Goal: Task Accomplishment & Management: Manage account settings

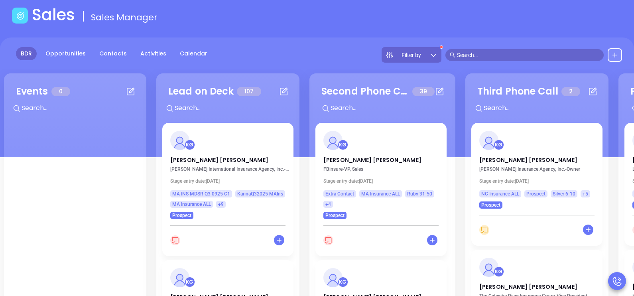
scroll to position [39, 0]
click at [191, 159] on p "[PERSON_NAME]" at bounding box center [227, 158] width 115 height 4
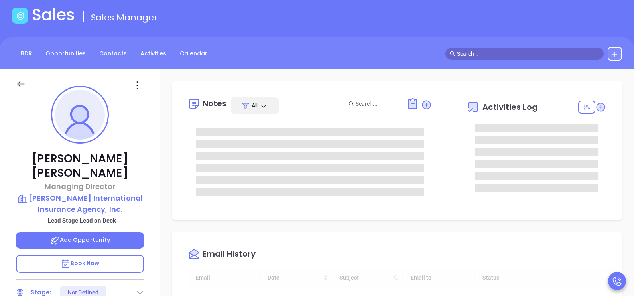
type input "[DATE]"
type input "[PERSON_NAME]"
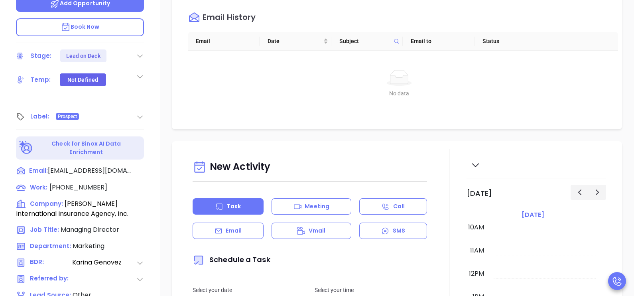
scroll to position [279, 0]
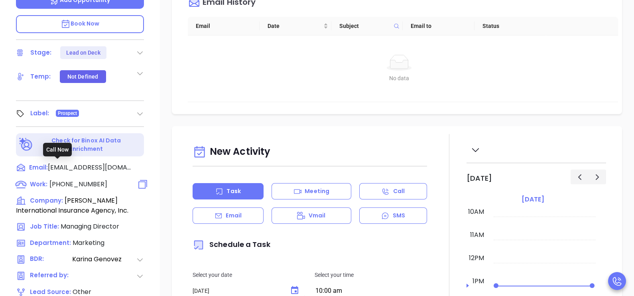
click at [71, 179] on span "[PHONE_NUMBER]" at bounding box center [78, 183] width 58 height 9
type input "[PHONE_NUMBER]"
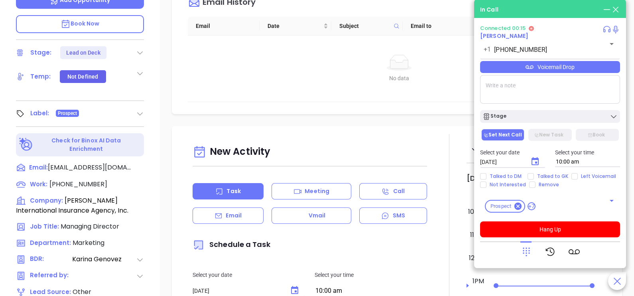
click at [522, 247] on icon at bounding box center [526, 251] width 11 height 11
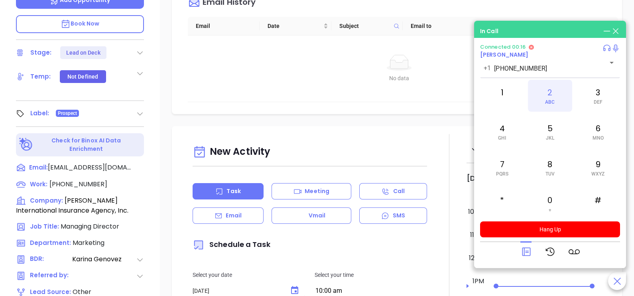
click at [553, 104] on span "ABC" at bounding box center [550, 102] width 10 height 6
click at [592, 138] on div "6 MNO" at bounding box center [598, 132] width 44 height 32
click at [557, 108] on div "2 ABC" at bounding box center [550, 96] width 44 height 32
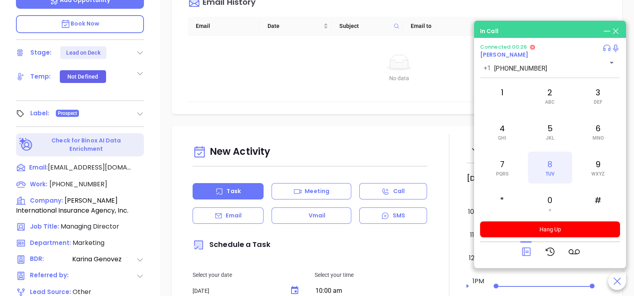
click at [553, 169] on div "8 TUV" at bounding box center [550, 168] width 44 height 32
click at [529, 252] on icon at bounding box center [526, 251] width 11 height 11
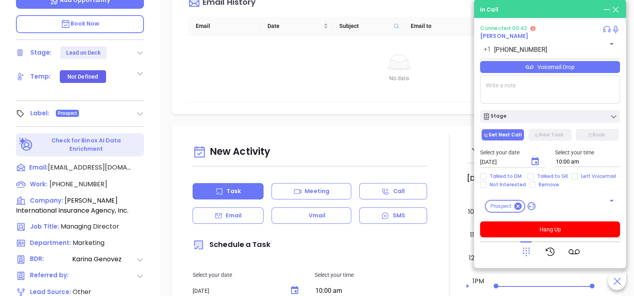
click at [585, 65] on div "Voicemail Drop" at bounding box center [550, 67] width 140 height 12
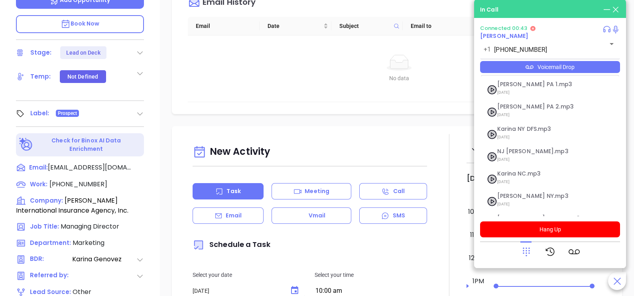
scroll to position [87, 0]
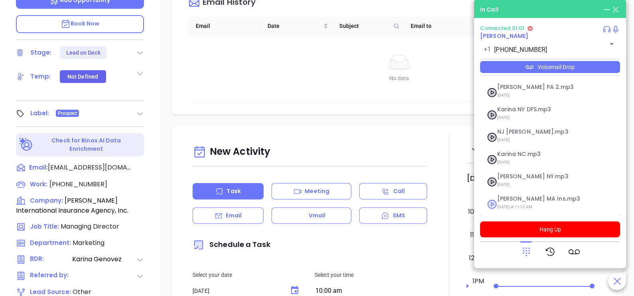
click at [529, 202] on span "[DATE] at 11:12 AM" at bounding box center [540, 207] width 86 height 10
checkbox input "true"
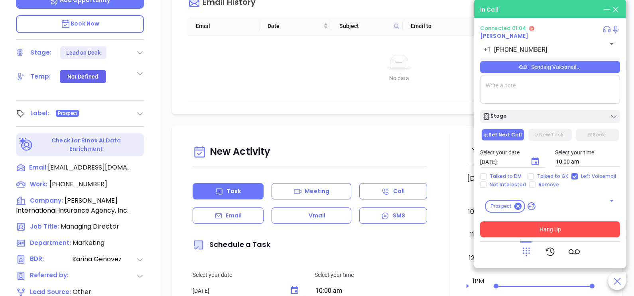
click at [542, 229] on button "Hang Up" at bounding box center [550, 229] width 140 height 16
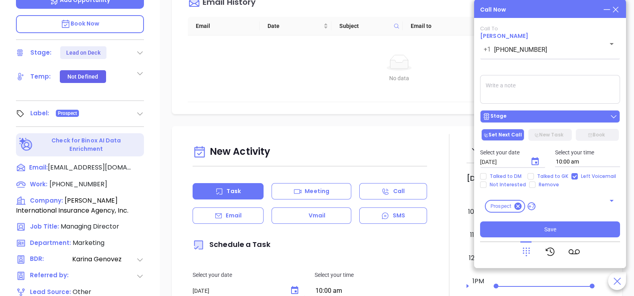
click at [571, 120] on div "Stage" at bounding box center [550, 116] width 135 height 8
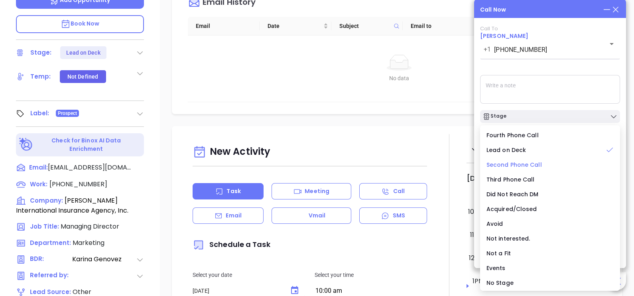
click at [528, 163] on span "Second Phone Call" at bounding box center [514, 165] width 55 height 8
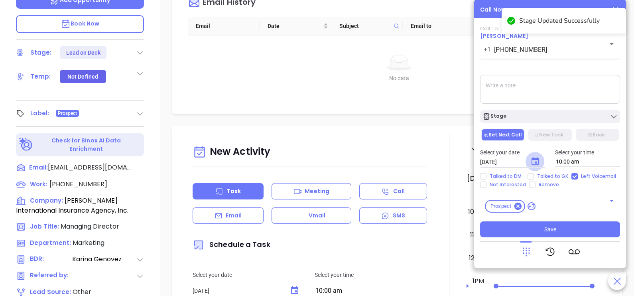
click at [534, 161] on icon "Choose date, selected date is Sep 30, 2025" at bounding box center [535, 162] width 10 height 10
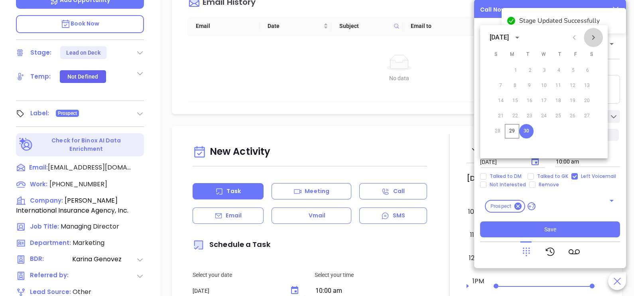
click at [595, 43] on button "Next month" at bounding box center [593, 37] width 19 height 19
click at [548, 72] on button "1" at bounding box center [546, 70] width 14 height 14
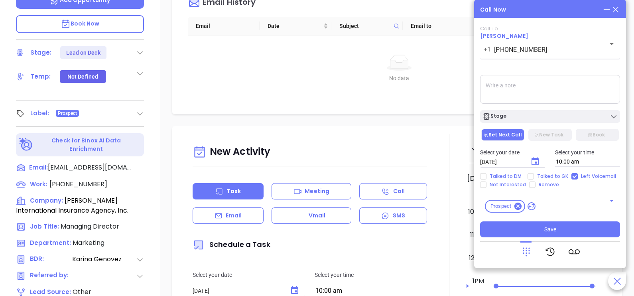
type input "[DATE]"
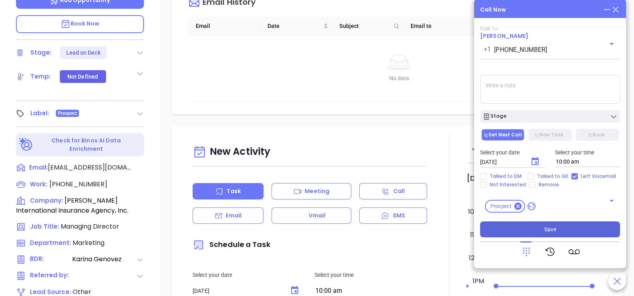
click at [540, 226] on button "Save" at bounding box center [550, 229] width 140 height 16
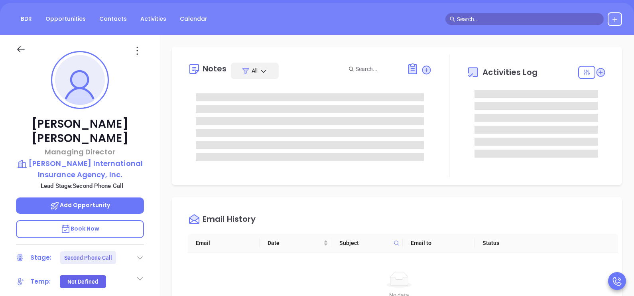
scroll to position [60, 0]
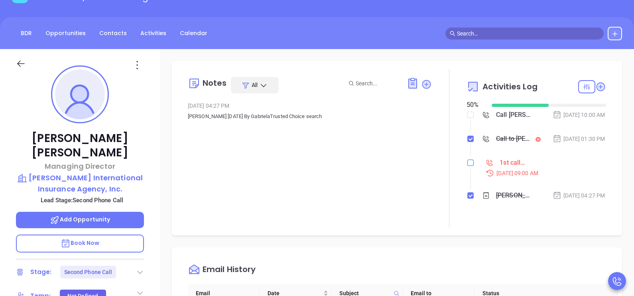
click at [467, 166] on input "checkbox" at bounding box center [470, 163] width 6 height 6
checkbox input "true"
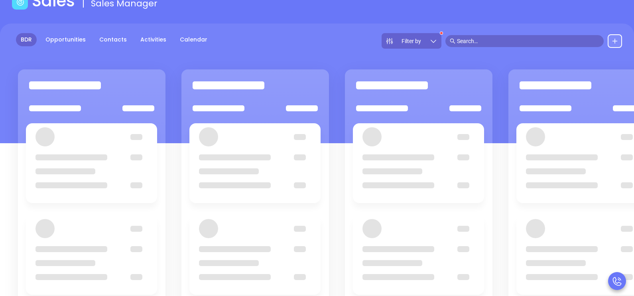
scroll to position [39, 0]
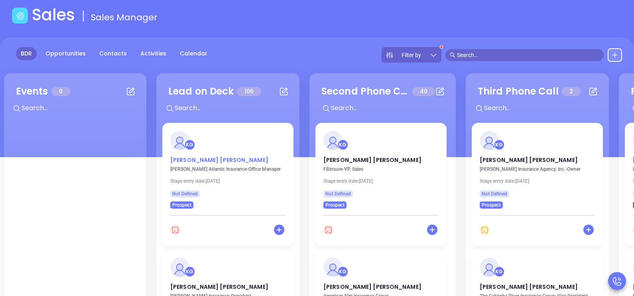
click at [199, 158] on p "[PERSON_NAME]" at bounding box center [227, 158] width 115 height 4
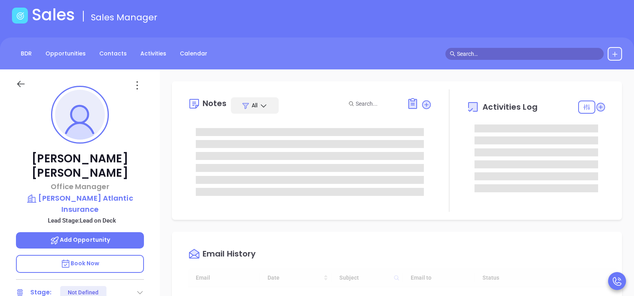
scroll to position [231, 0]
type input "[PERSON_NAME]"
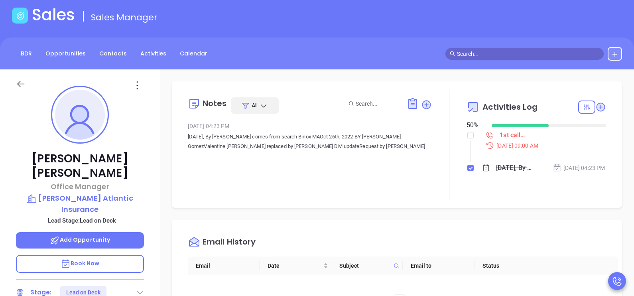
click at [154, 175] on div "[PERSON_NAME] Office Manager [PERSON_NAME] Atlantic Insurance Lead Stage: Lead …" at bounding box center [80, 254] width 160 height 370
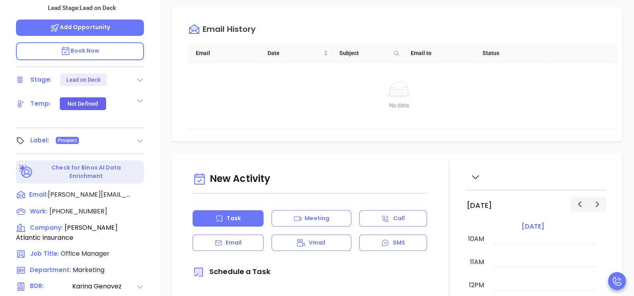
scroll to position [279, 0]
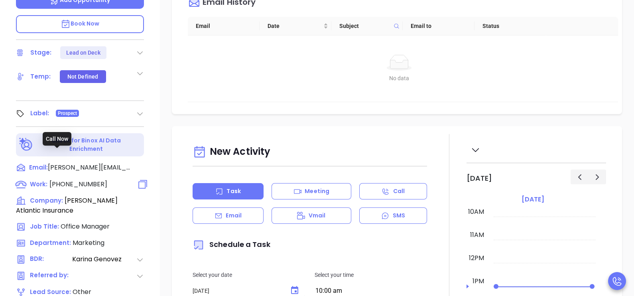
click at [84, 179] on span "[PHONE_NUMBER]" at bounding box center [78, 183] width 58 height 9
type input "[PHONE_NUMBER]"
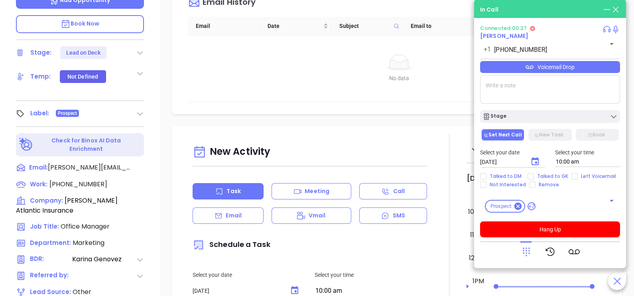
click at [157, 88] on div "[PERSON_NAME] Office Manager [PERSON_NAME] Atlantic Insurance Lead Stage: Lead …" at bounding box center [80, 15] width 160 height 370
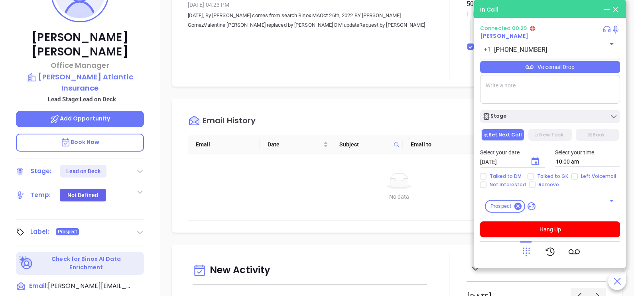
scroll to position [159, 0]
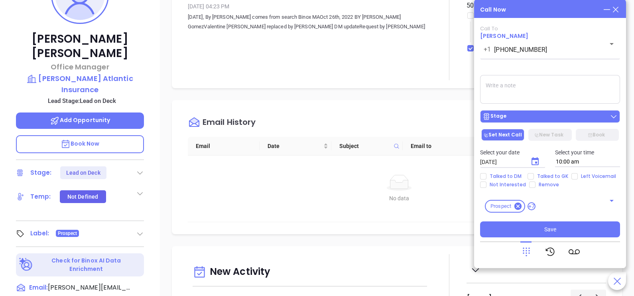
click at [552, 119] on div "Stage" at bounding box center [550, 116] width 135 height 8
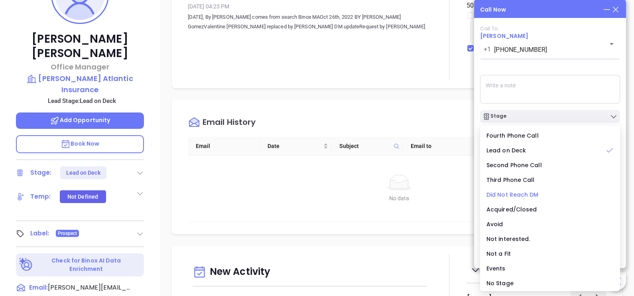
click at [529, 195] on span "Did Not Reach DM" at bounding box center [513, 195] width 52 height 8
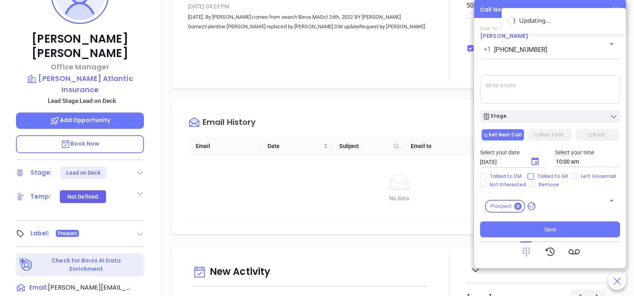
click at [542, 175] on span "Talked to GK" at bounding box center [552, 176] width 37 height 6
click at [534, 175] on input "Talked to GK" at bounding box center [531, 176] width 6 height 6
checkbox input "true"
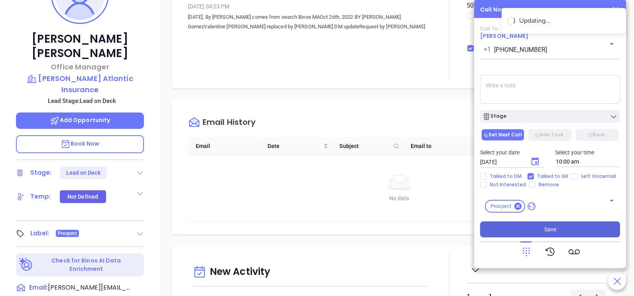
click at [545, 229] on span "Save" at bounding box center [550, 229] width 12 height 9
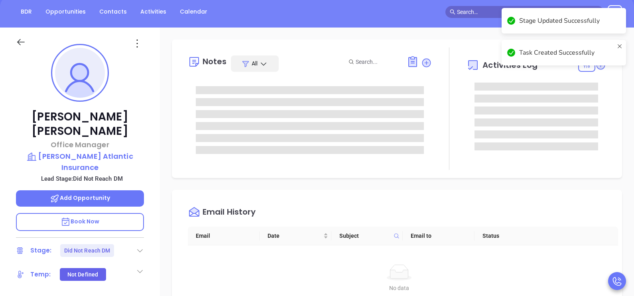
scroll to position [79, 0]
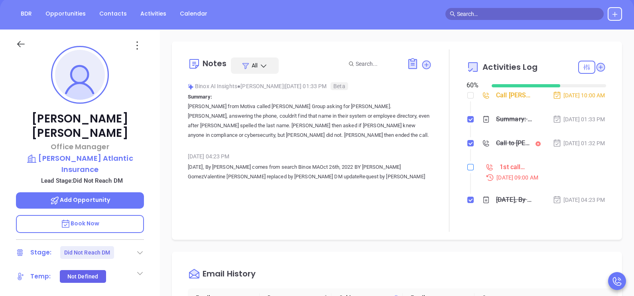
click at [467, 170] on input "checkbox" at bounding box center [470, 167] width 6 height 6
checkbox input "true"
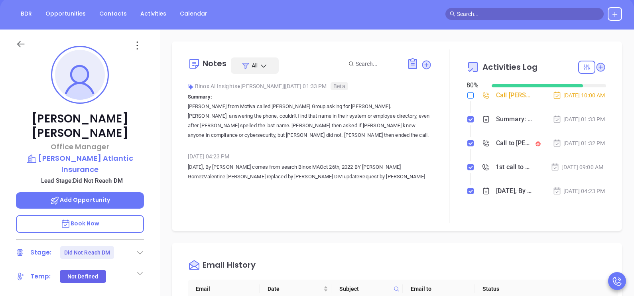
click at [467, 94] on input "checkbox" at bounding box center [470, 95] width 6 height 6
checkbox input "true"
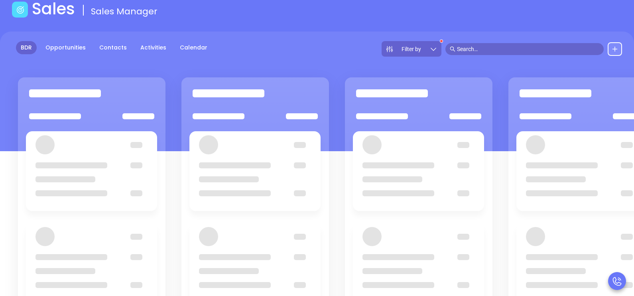
scroll to position [39, 0]
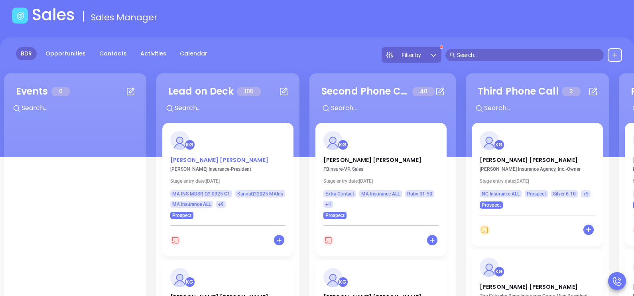
click at [189, 160] on p "[PERSON_NAME]" at bounding box center [227, 158] width 115 height 4
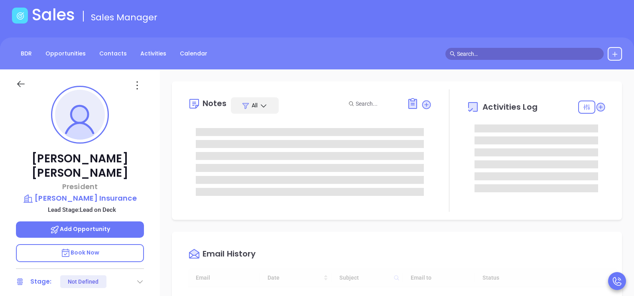
type input "[DATE]"
type input "[PERSON_NAME]"
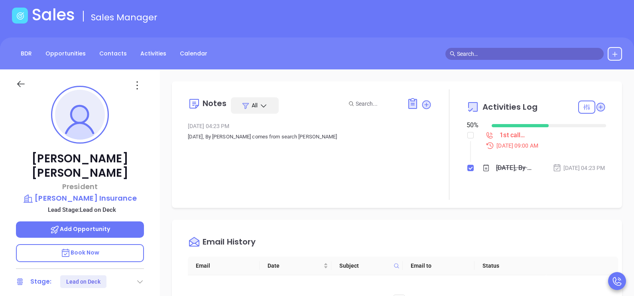
click at [154, 203] on div "[PERSON_NAME] President [PERSON_NAME] Insurance Lead Stage: Lead on Deck Add Op…" at bounding box center [80, 254] width 160 height 370
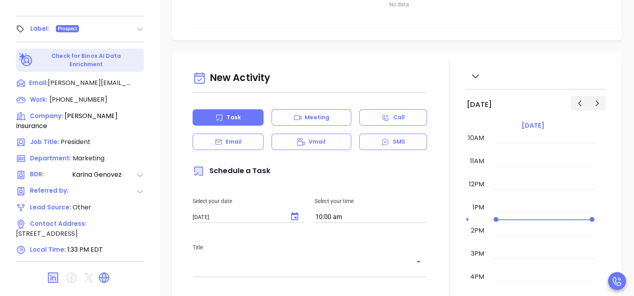
scroll to position [358, 0]
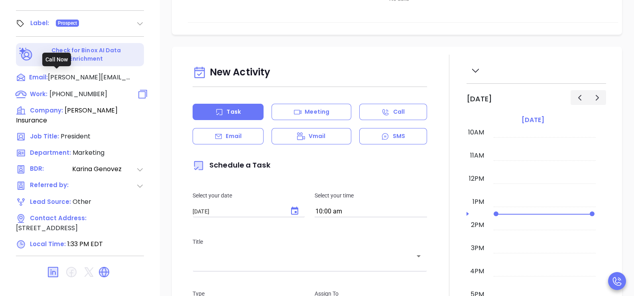
click at [88, 89] on span "[PHONE_NUMBER]" at bounding box center [78, 93] width 58 height 9
type input "[PHONE_NUMBER]"
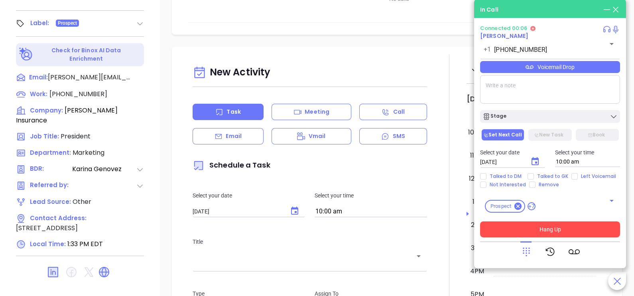
click at [556, 228] on button "Hang Up" at bounding box center [550, 229] width 140 height 16
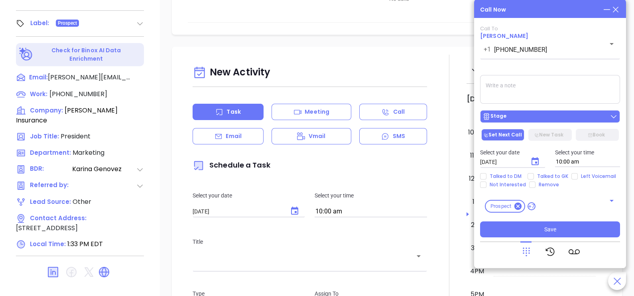
click at [564, 112] on button "Stage" at bounding box center [550, 116] width 140 height 13
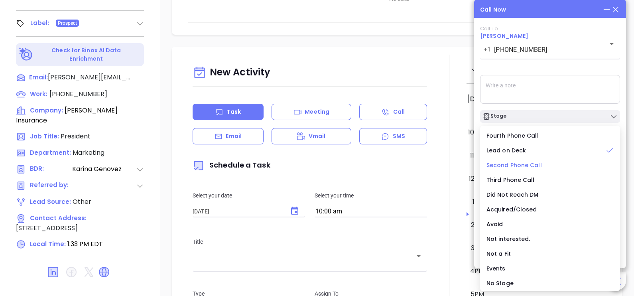
click at [524, 169] on div "Second Phone Call" at bounding box center [550, 165] width 127 height 9
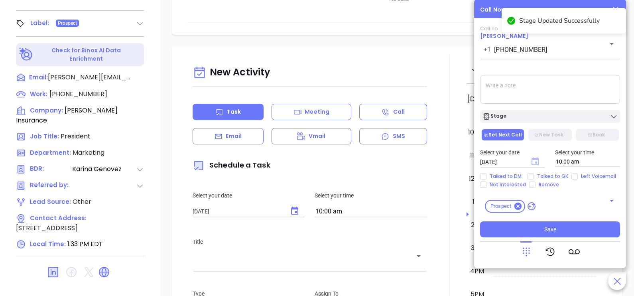
click at [536, 163] on icon "Choose date, selected date is Sep 30, 2025" at bounding box center [535, 161] width 7 height 8
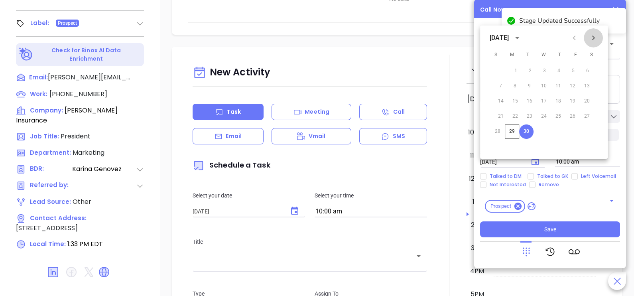
click at [599, 37] on button "Next month" at bounding box center [593, 37] width 19 height 19
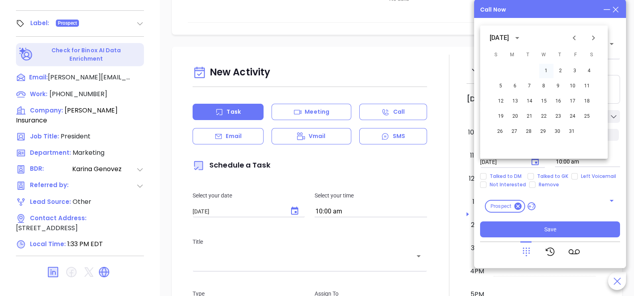
click at [547, 68] on button "1" at bounding box center [546, 71] width 14 height 14
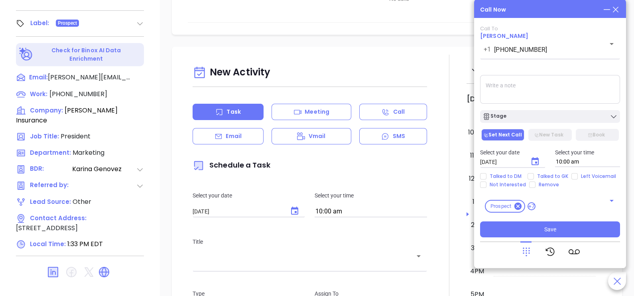
type input "[DATE]"
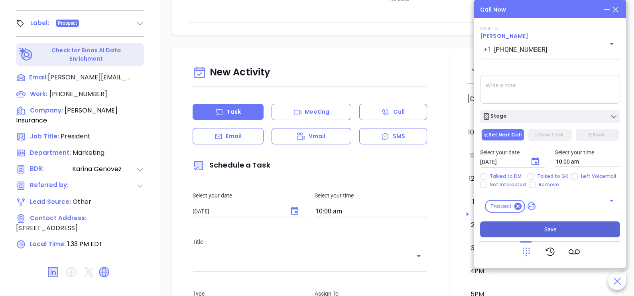
click at [543, 229] on button "Save" at bounding box center [550, 229] width 140 height 16
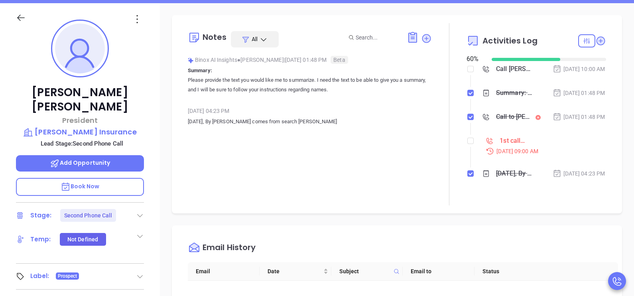
scroll to position [99, 0]
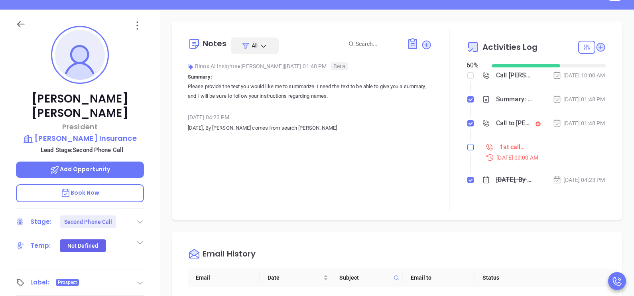
click at [467, 150] on input "checkbox" at bounding box center [470, 147] width 6 height 6
checkbox input "true"
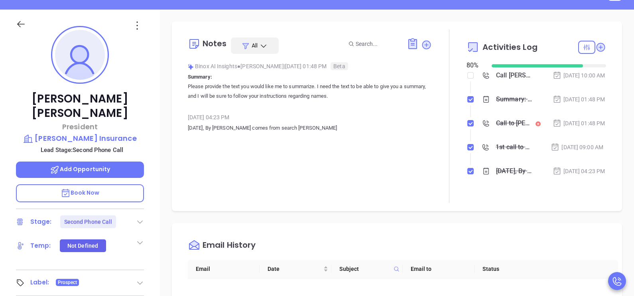
click at [17, 22] on icon at bounding box center [21, 24] width 10 height 10
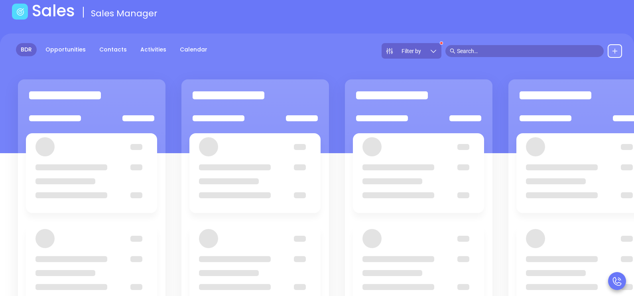
scroll to position [39, 0]
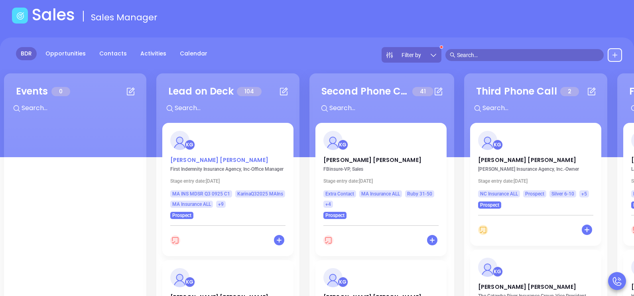
click at [197, 157] on p "[PERSON_NAME]" at bounding box center [227, 158] width 115 height 4
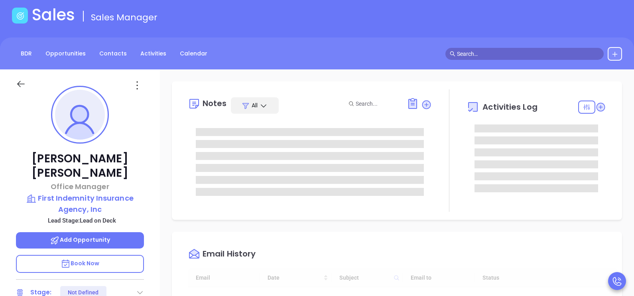
type input "[DATE]"
type input "[PERSON_NAME]"
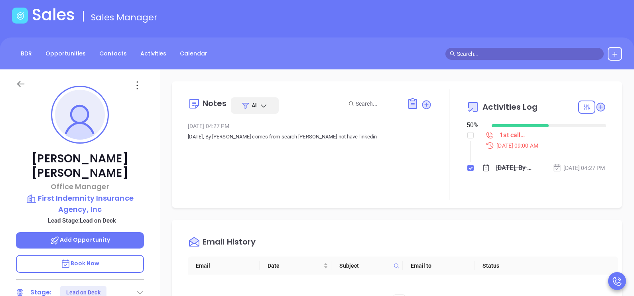
click at [149, 199] on div "[PERSON_NAME] Office Manager First Indemnity Insurance Agency, Inc Lead Stage: …" at bounding box center [80, 254] width 160 height 370
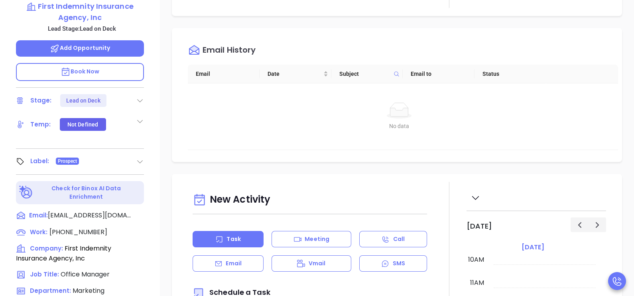
scroll to position [259, 0]
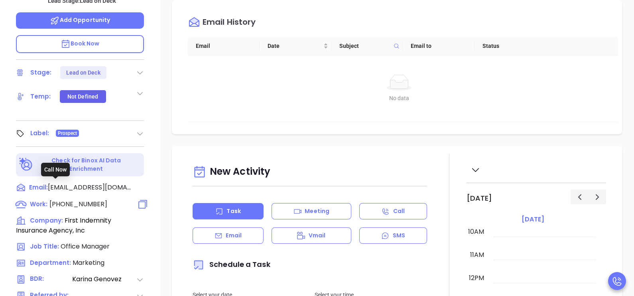
click at [91, 199] on span "[PHONE_NUMBER]" at bounding box center [78, 203] width 58 height 9
type input "[PHONE_NUMBER]"
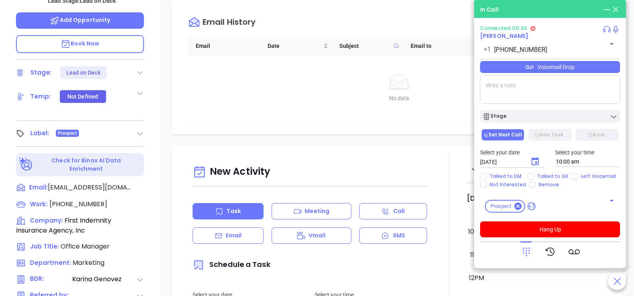
click at [154, 203] on div "[PERSON_NAME] Office Manager First Indemnity Insurance Agency, Inc Lead Stage: …" at bounding box center [80, 35] width 160 height 370
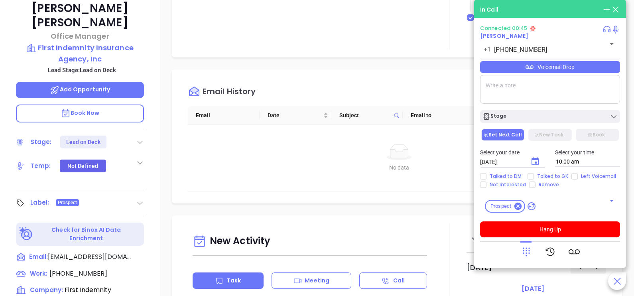
scroll to position [191, 0]
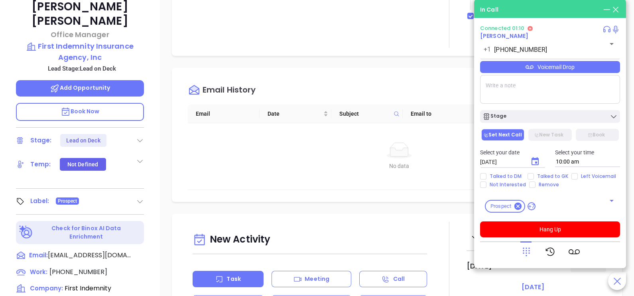
click at [114, 103] on p "Book Now" at bounding box center [80, 112] width 128 height 18
click at [156, 159] on div "[PERSON_NAME] Office Manager First Indemnity Insurance Agency, Inc Lead Stage: …" at bounding box center [80, 102] width 160 height 370
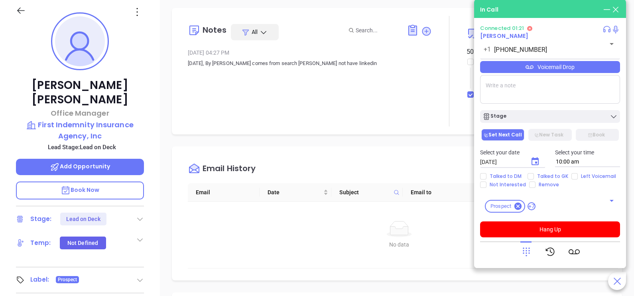
scroll to position [112, 0]
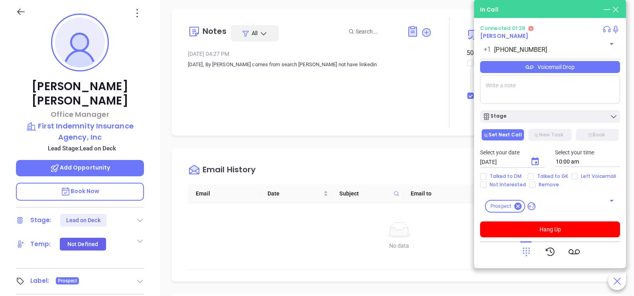
click at [156, 82] on div "[PERSON_NAME] Office Manager First Indemnity Insurance Agency, Inc Lead Stage: …" at bounding box center [80, 182] width 160 height 370
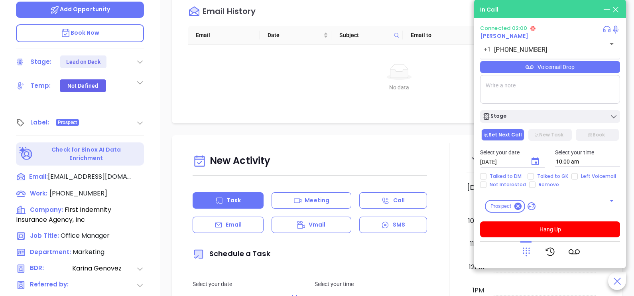
scroll to position [271, 0]
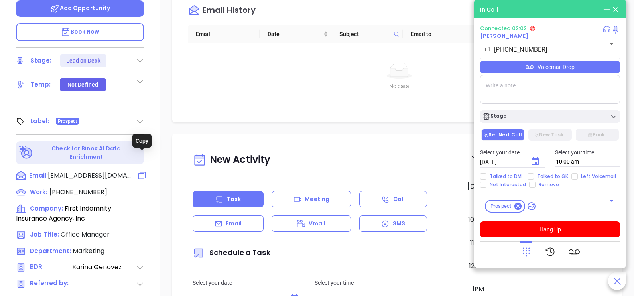
click at [139, 171] on icon at bounding box center [142, 176] width 10 height 10
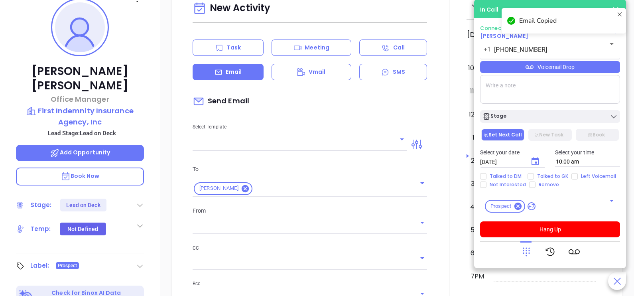
scroll to position [109, 0]
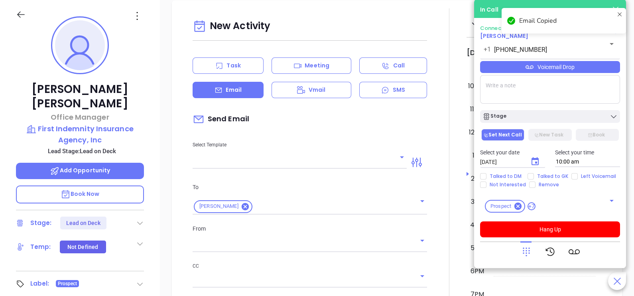
type input "[PERSON_NAME]"
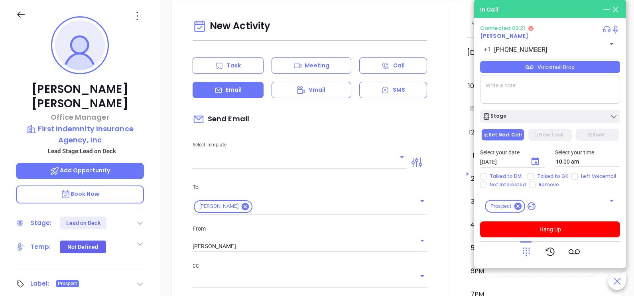
click at [155, 185] on div "[PERSON_NAME] Office Manager First Indemnity Insurance Agency, Inc Lead Stage: …" at bounding box center [80, 185] width 160 height 370
click at [524, 94] on textarea at bounding box center [550, 89] width 140 height 29
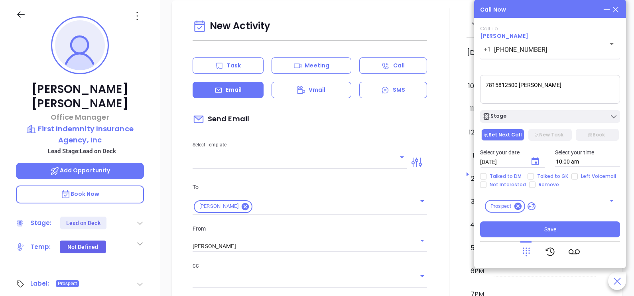
click at [488, 93] on textarea "7815812500 [PERSON_NAME]" at bounding box center [550, 89] width 140 height 29
click at [486, 89] on textarea "7815812500 [PERSON_NAME]" at bounding box center [550, 89] width 140 height 29
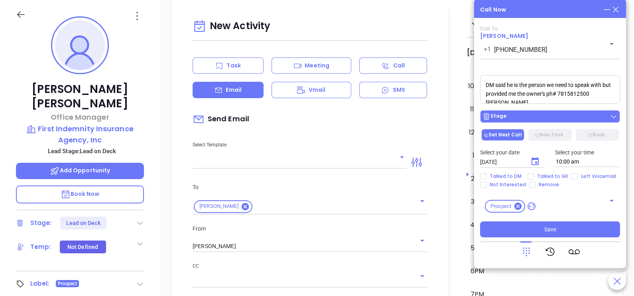
type textarea "DM said he is the person we need to speak with but provided me the owner's ph# …"
click at [526, 113] on div "Stage" at bounding box center [550, 116] width 135 height 8
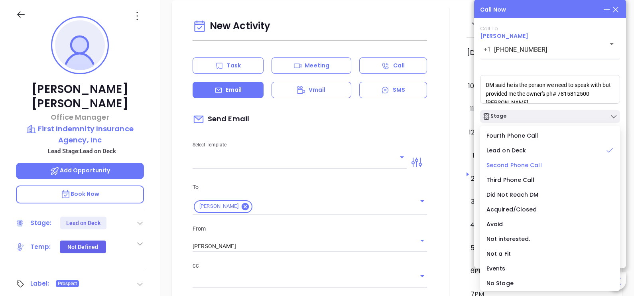
click at [527, 165] on span "Second Phone Call" at bounding box center [514, 165] width 55 height 8
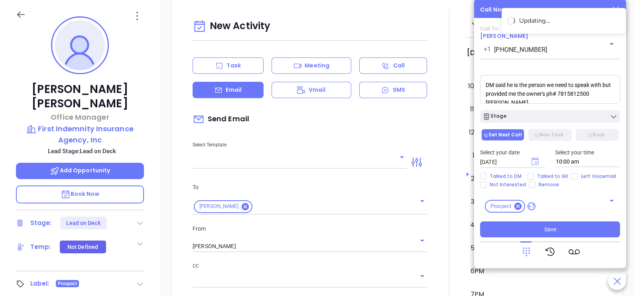
click at [536, 160] on icon "Choose date, selected date is Sep 30, 2025" at bounding box center [535, 161] width 7 height 8
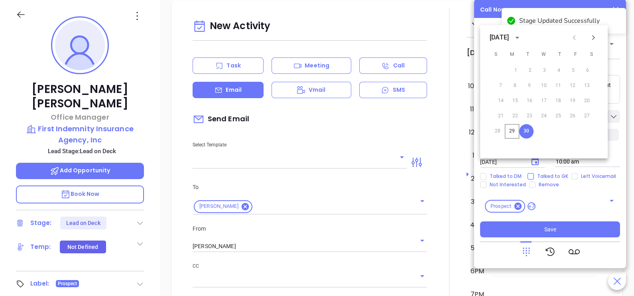
click at [545, 177] on span "Talked to GK" at bounding box center [552, 176] width 37 height 6
click at [534, 177] on input "Talked to GK" at bounding box center [531, 176] width 6 height 6
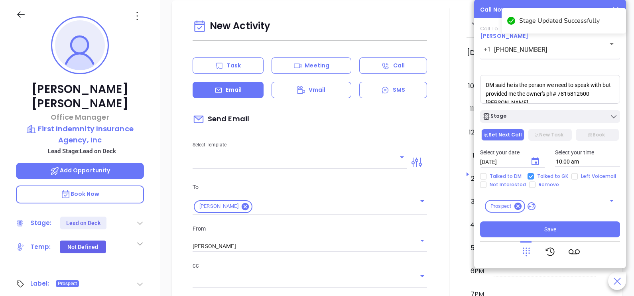
click at [545, 177] on span "Talked to GK" at bounding box center [552, 176] width 37 height 6
click at [534, 177] on input "Talked to GK" at bounding box center [531, 176] width 6 height 6
checkbox input "false"
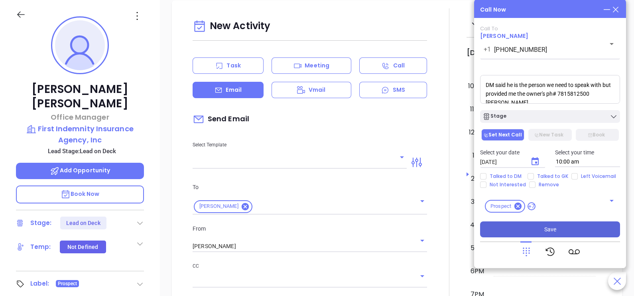
click at [546, 234] on button "Save" at bounding box center [550, 229] width 140 height 16
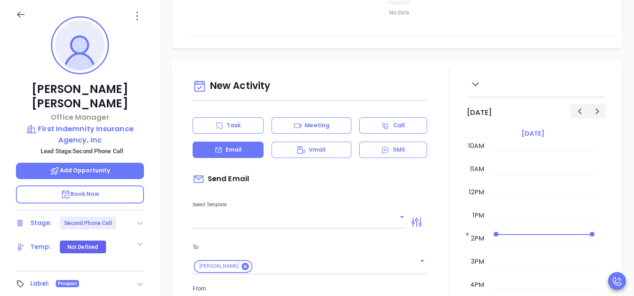
scroll to position [374, 0]
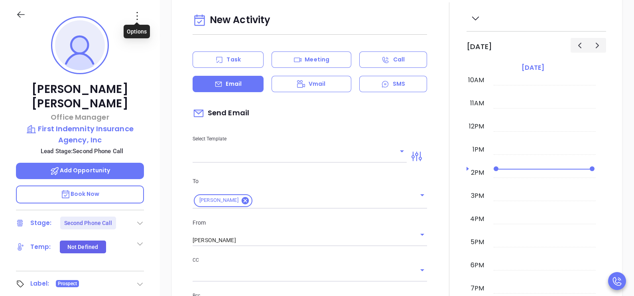
click at [141, 15] on icon at bounding box center [137, 16] width 13 height 13
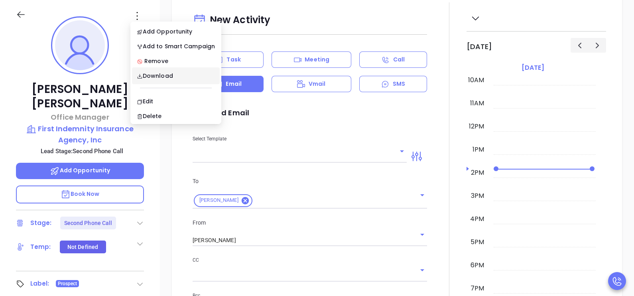
click at [301, 20] on div "New Activity" at bounding box center [310, 20] width 234 height 20
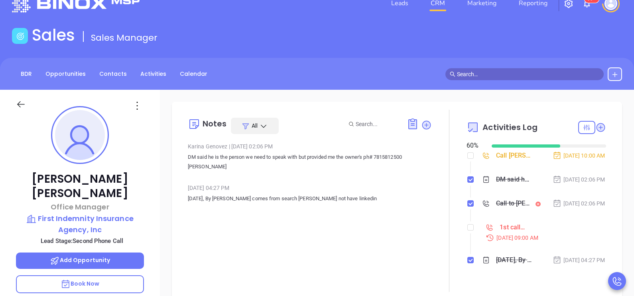
scroll to position [0, 0]
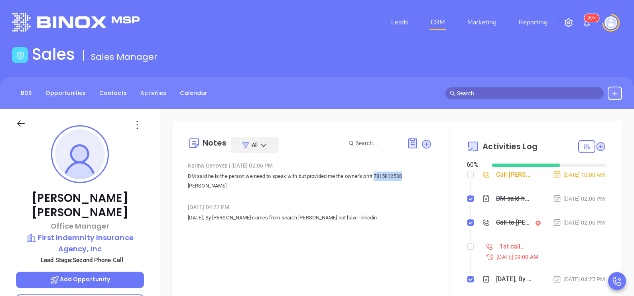
drag, startPoint x: 377, startPoint y: 175, endPoint x: 408, endPoint y: 177, distance: 30.7
click at [408, 177] on p "DM said he is the person we need to speak with but provided me the owner's ph# …" at bounding box center [310, 180] width 244 height 19
copy p "7815812500"
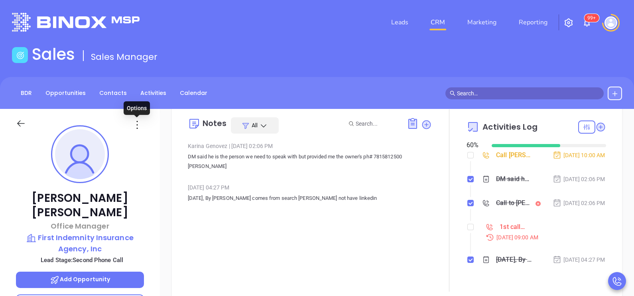
click at [140, 130] on icon at bounding box center [137, 124] width 13 height 13
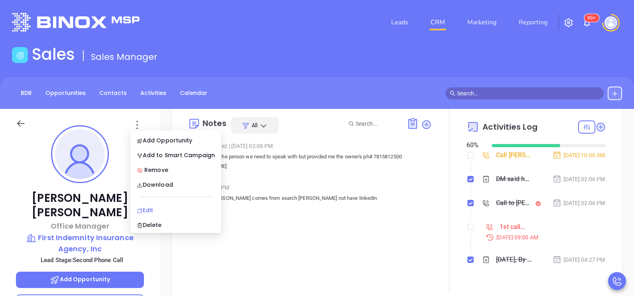
click at [157, 208] on div "Edit" at bounding box center [176, 210] width 78 height 9
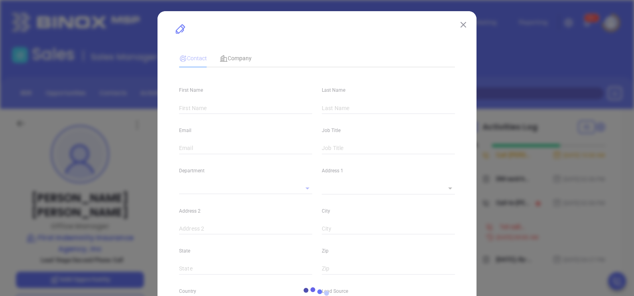
type input "[PERSON_NAME]"
type input "[EMAIL_ADDRESS][DOMAIN_NAME]"
type input "Office Manager"
type input "1"
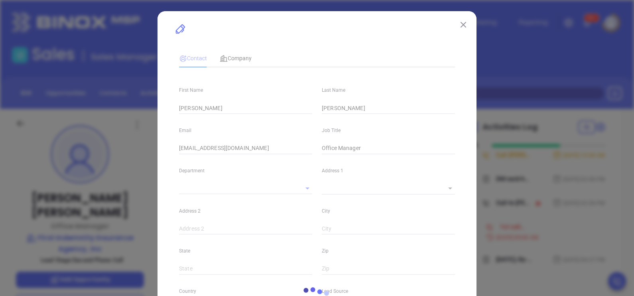
type input "Marketing"
type input "Other"
type input "[PERSON_NAME]"
type input "Second Phone Call"
type input "[PHONE_NUMBER]"
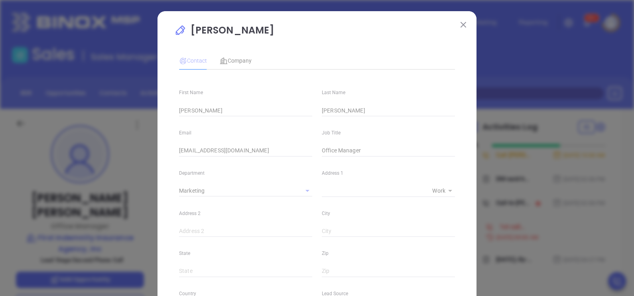
type input "1"
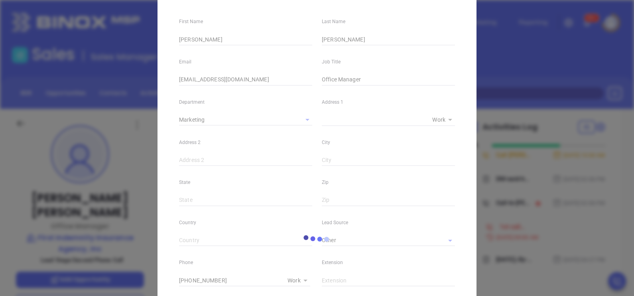
scroll to position [72, 0]
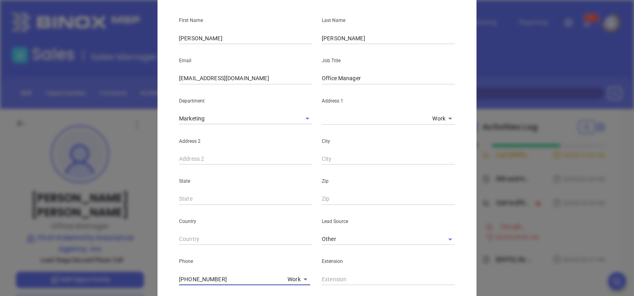
click at [242, 276] on input "[PHONE_NUMBER]" at bounding box center [231, 279] width 105 height 12
paste input "00"
type input "[PHONE_NUMBER]"
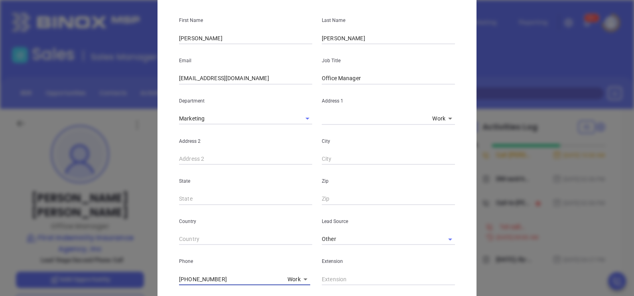
scroll to position [305, 0]
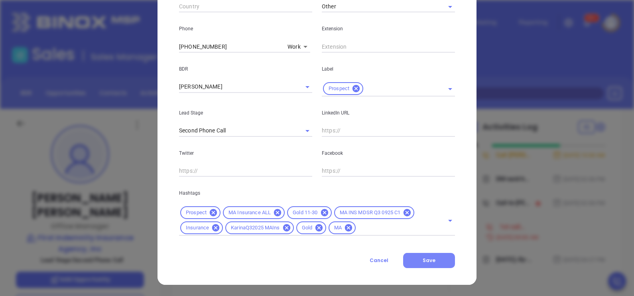
click at [423, 262] on span "Save" at bounding box center [429, 260] width 13 height 7
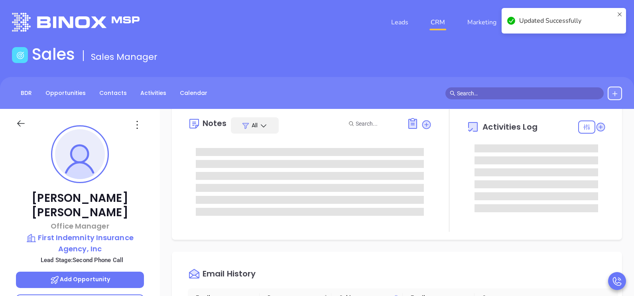
click at [150, 197] on div "[PERSON_NAME] Office Manager First Indemnity Insurance Agency, Inc Lead Stage: …" at bounding box center [80, 294] width 160 height 370
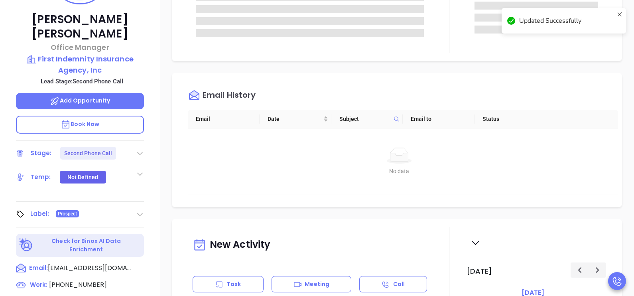
scroll to position [179, 0]
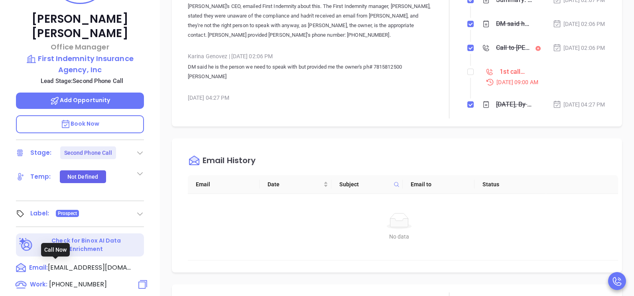
click at [90, 280] on span "[PHONE_NUMBER]" at bounding box center [78, 284] width 58 height 9
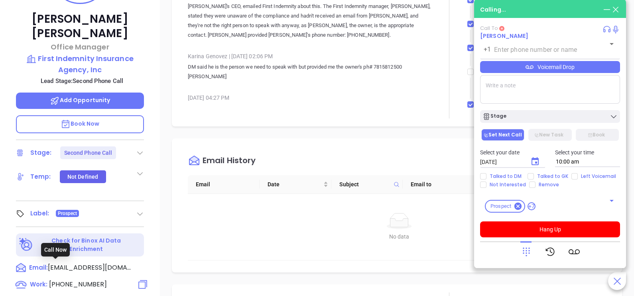
type input "[PHONE_NUMBER]"
click at [560, 72] on div "Voicemail Drop" at bounding box center [550, 67] width 140 height 12
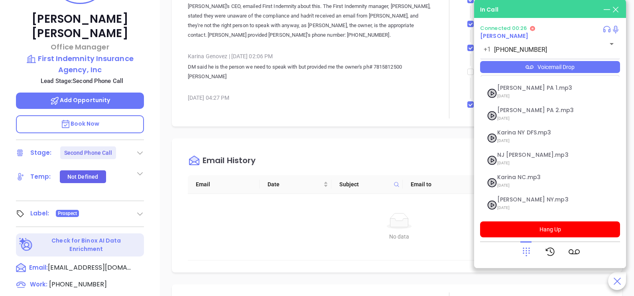
scroll to position [87, 0]
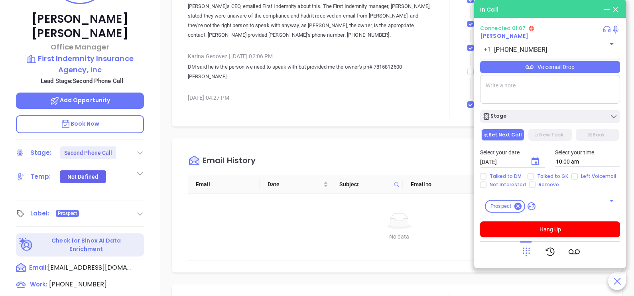
click at [152, 213] on div "[PERSON_NAME] Office Manager First Indemnity Insurance Agency, Inc Lead Stage: …" at bounding box center [80, 115] width 160 height 370
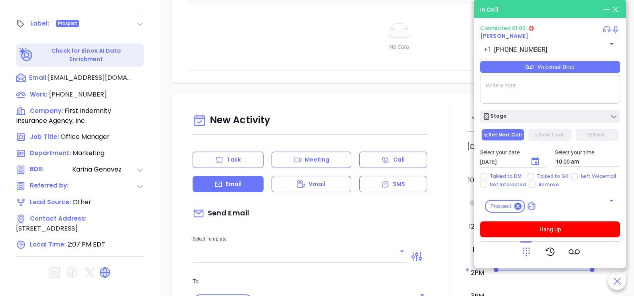
scroll to position [371, 0]
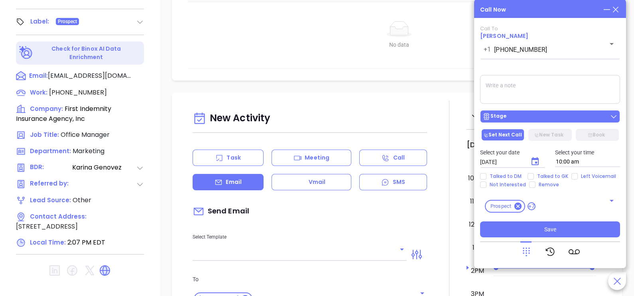
click at [518, 114] on div "Stage" at bounding box center [550, 116] width 135 height 8
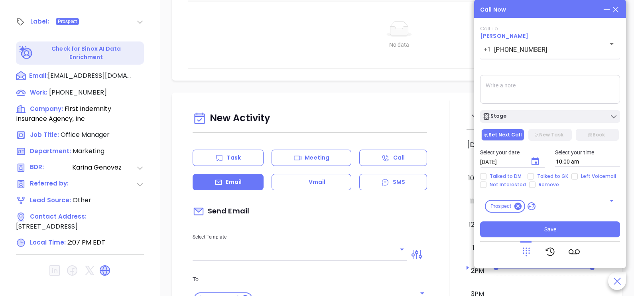
click at [540, 97] on textarea at bounding box center [550, 89] width 140 height 29
click at [540, 179] on span "Talked to GK" at bounding box center [552, 176] width 37 height 6
click at [534, 179] on input "Talked to GK" at bounding box center [531, 176] width 6 height 6
checkbox input "true"
click at [540, 162] on button "Choose date, selected date is Sep 30, 2025" at bounding box center [535, 161] width 19 height 19
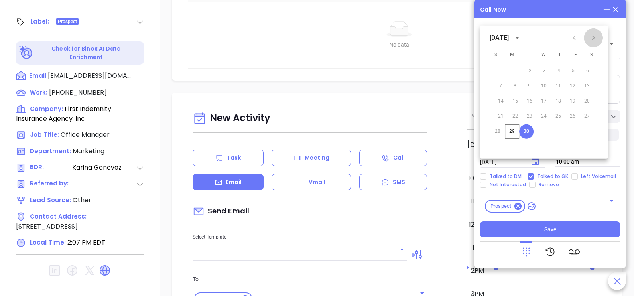
click at [593, 39] on icon "Next month" at bounding box center [593, 37] width 3 height 5
click at [550, 70] on button "1" at bounding box center [546, 71] width 14 height 14
type input "[DATE]"
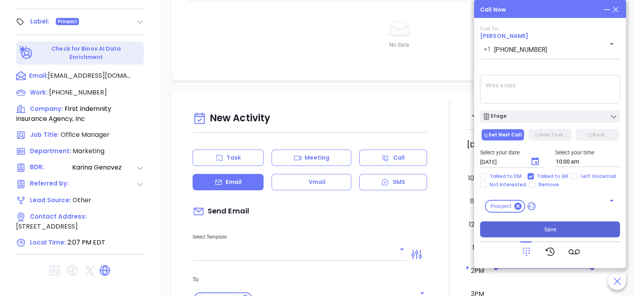
click at [553, 227] on span "Save" at bounding box center [550, 229] width 12 height 9
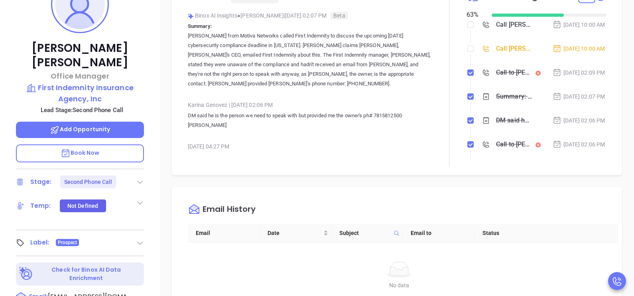
scroll to position [132, 0]
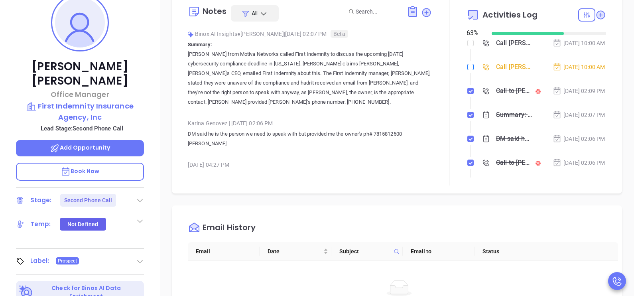
click at [467, 70] on input "checkbox" at bounding box center [470, 67] width 6 height 6
checkbox input "true"
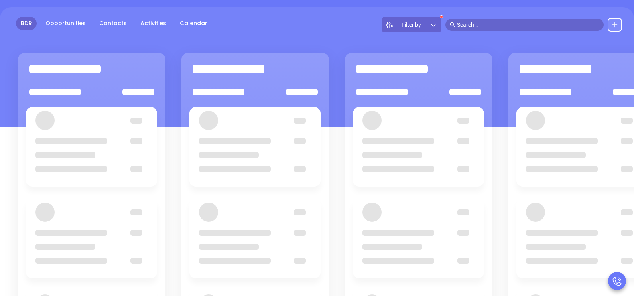
scroll to position [39, 0]
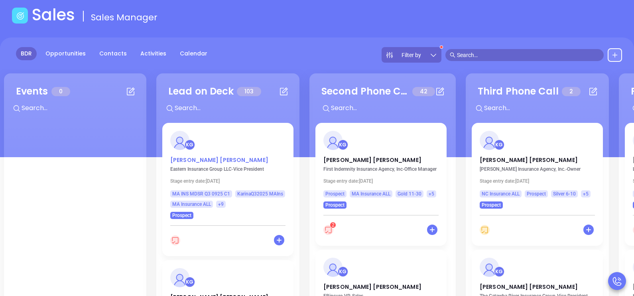
click at [205, 158] on p "[PERSON_NAME]" at bounding box center [227, 158] width 115 height 4
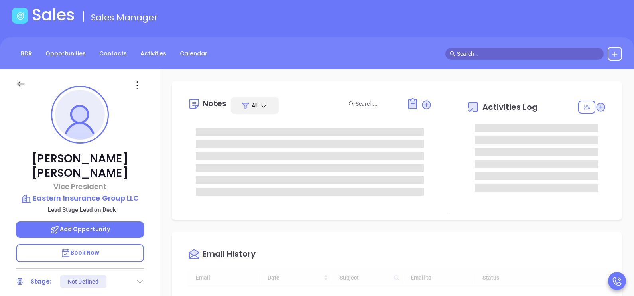
scroll to position [231, 0]
type input "[PERSON_NAME]"
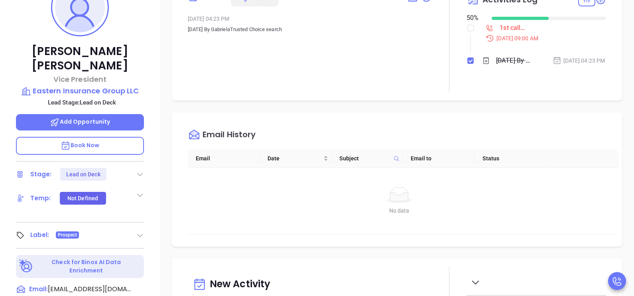
scroll to position [179, 0]
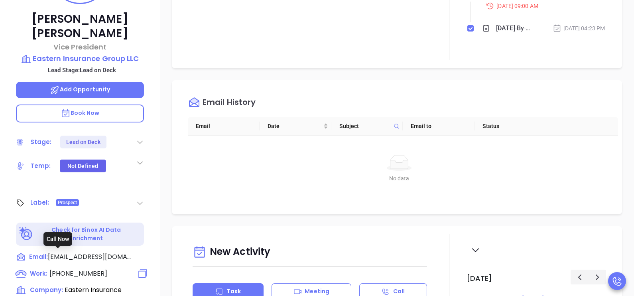
click at [91, 269] on span "[PHONE_NUMBER]" at bounding box center [78, 273] width 58 height 9
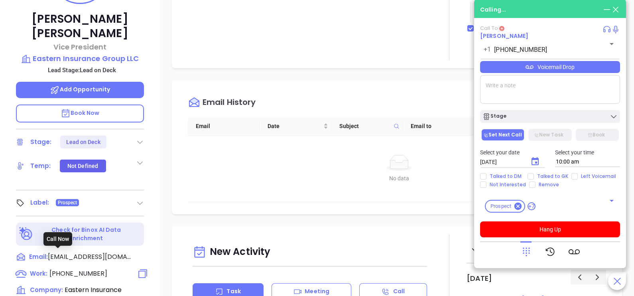
type input "[PHONE_NUMBER]"
click at [524, 250] on icon at bounding box center [526, 252] width 7 height 9
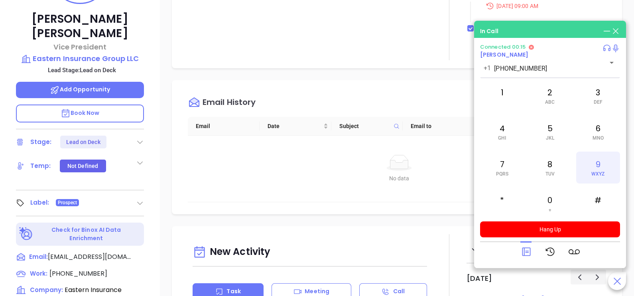
click at [594, 162] on div "9 WXYZ" at bounding box center [598, 168] width 44 height 32
click at [510, 134] on div "4 GHI" at bounding box center [502, 132] width 44 height 32
click at [595, 171] on span "WXYZ" at bounding box center [597, 174] width 13 height 6
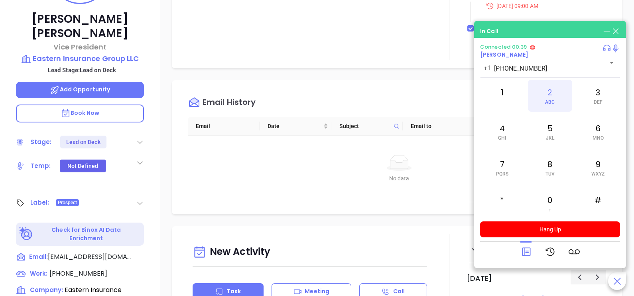
click at [554, 111] on div "2 ABC" at bounding box center [550, 96] width 44 height 32
click at [512, 165] on div "7 PQRS" at bounding box center [502, 168] width 44 height 32
click at [604, 122] on div "6 MNO" at bounding box center [598, 132] width 44 height 32
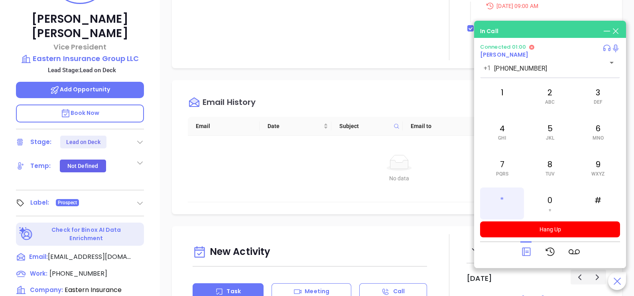
click at [515, 197] on div "*" at bounding box center [502, 203] width 44 height 32
click at [581, 171] on div "9 WXYZ" at bounding box center [598, 168] width 44 height 32
click at [552, 105] on div "2 ABC" at bounding box center [550, 96] width 44 height 32
click at [504, 165] on div "7 PQRS" at bounding box center [502, 168] width 44 height 32
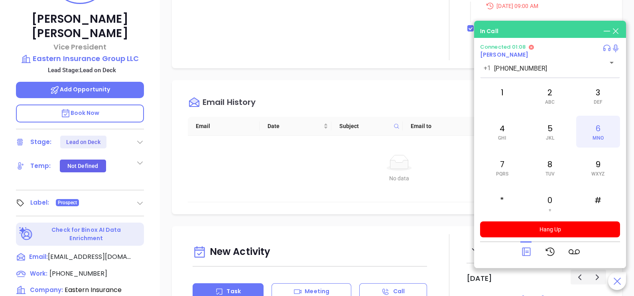
click at [583, 144] on div "6 MNO" at bounding box center [598, 132] width 44 height 32
click at [555, 95] on div "2 ABC" at bounding box center [550, 96] width 44 height 32
click at [510, 127] on div "4 GHI" at bounding box center [502, 132] width 44 height 32
click at [501, 167] on div "7 PQRS" at bounding box center [502, 168] width 44 height 32
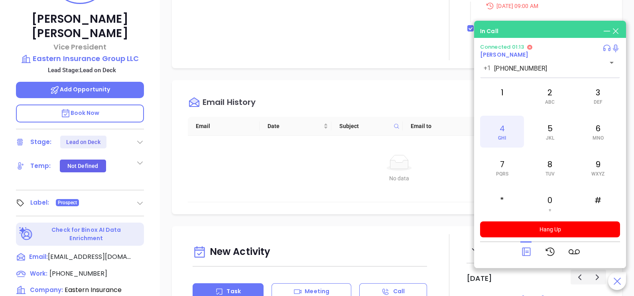
click at [501, 148] on div "4 GHI" at bounding box center [502, 132] width 44 height 32
click at [497, 167] on div "7 PQRS" at bounding box center [502, 168] width 44 height 32
click at [544, 169] on div "8 TUV" at bounding box center [550, 168] width 44 height 32
click at [503, 135] on span "GHI" at bounding box center [502, 138] width 8 height 6
click at [590, 138] on div "6 MNO" at bounding box center [598, 132] width 44 height 32
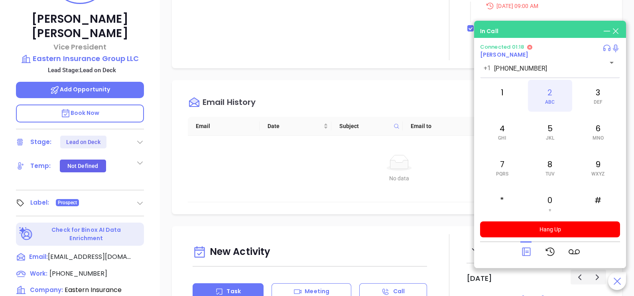
click at [546, 90] on div "2 ABC" at bounding box center [550, 96] width 44 height 32
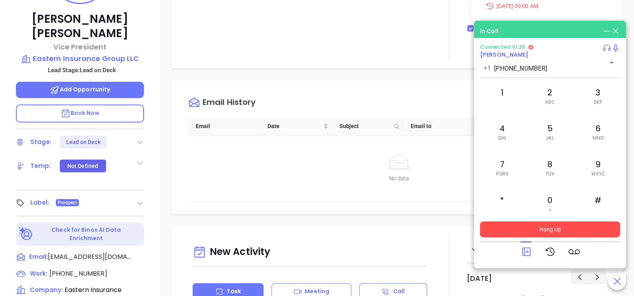
click at [550, 231] on button "Hang Up" at bounding box center [550, 229] width 140 height 16
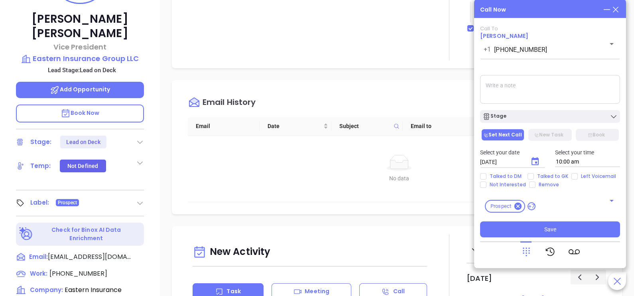
click at [617, 9] on icon at bounding box center [615, 9] width 9 height 9
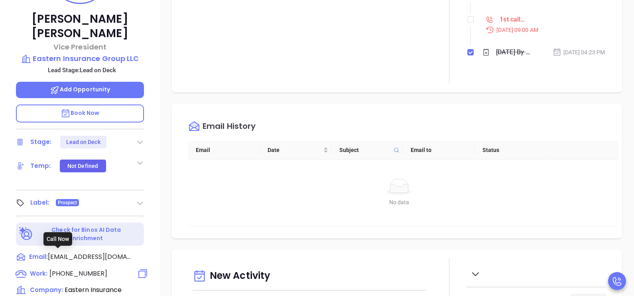
click at [71, 269] on span "[PHONE_NUMBER]" at bounding box center [78, 273] width 58 height 9
type input "[PHONE_NUMBER]"
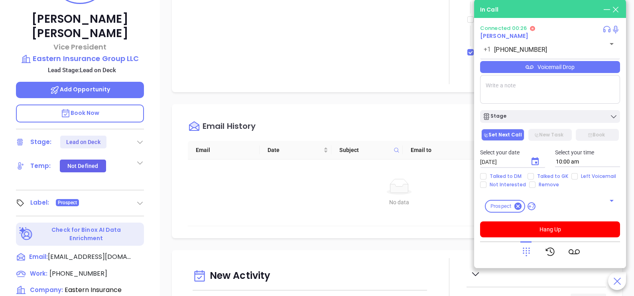
click at [524, 255] on icon at bounding box center [526, 251] width 11 height 11
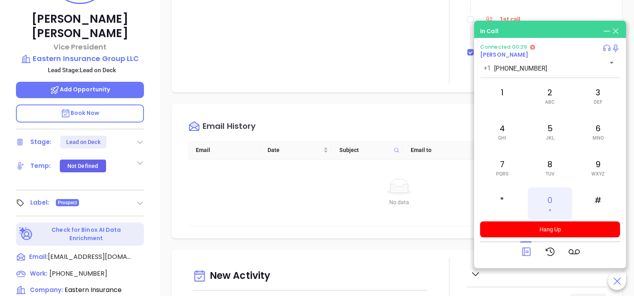
click at [550, 202] on div "0 +" at bounding box center [550, 203] width 44 height 32
click at [550, 201] on div "0 +" at bounding box center [550, 203] width 44 height 32
click at [594, 169] on div "9 WXYZ" at bounding box center [598, 168] width 44 height 32
click at [531, 253] on icon at bounding box center [526, 251] width 11 height 11
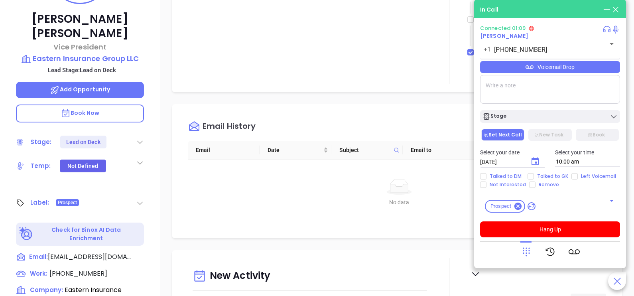
click at [584, 71] on div "Voicemail Drop" at bounding box center [550, 67] width 140 height 12
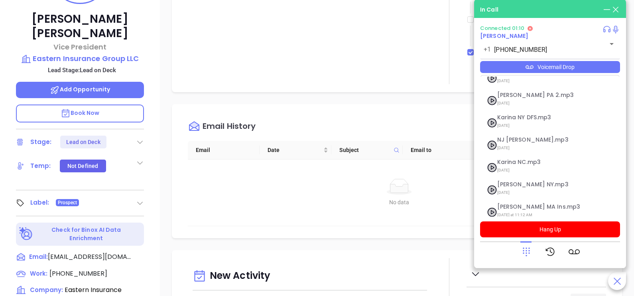
scroll to position [87, 0]
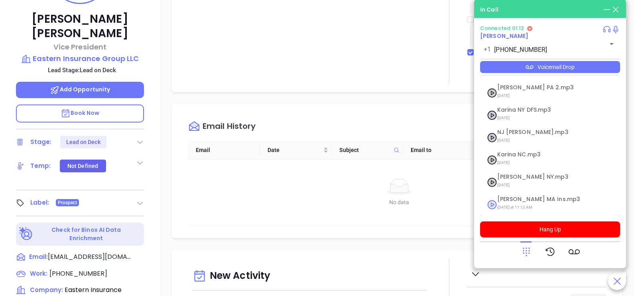
click at [532, 200] on span "[PERSON_NAME] MA Ins.mp3" at bounding box center [540, 199] width 86 height 6
checkbox input "true"
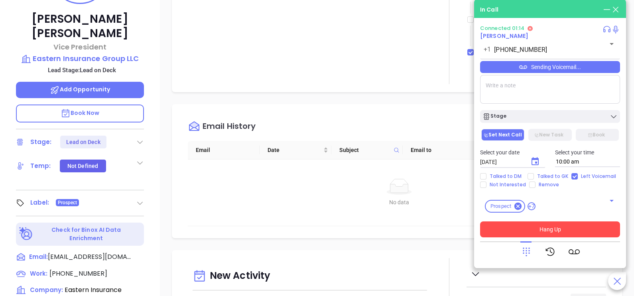
click at [525, 228] on button "Hang Up" at bounding box center [550, 229] width 140 height 16
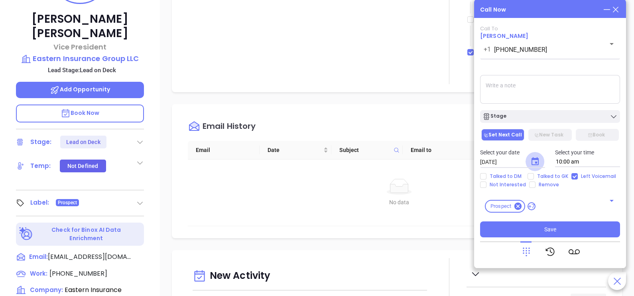
click at [528, 163] on button "Choose date, selected date is Sep 30, 2025" at bounding box center [535, 161] width 19 height 19
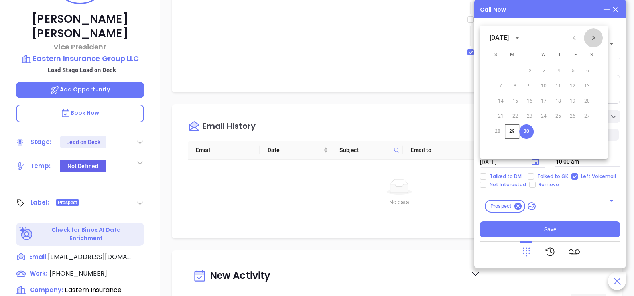
click at [591, 37] on icon "Next month" at bounding box center [594, 38] width 10 height 10
click at [545, 72] on button "1" at bounding box center [546, 71] width 14 height 14
type input "[DATE]"
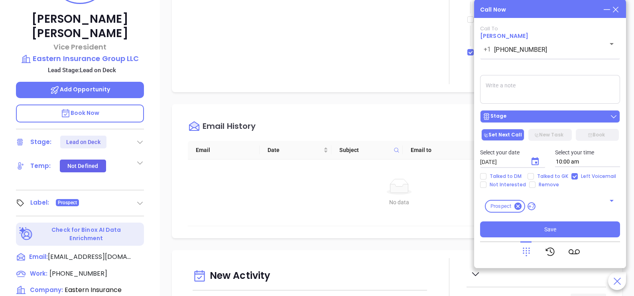
click at [536, 122] on button "Stage" at bounding box center [550, 116] width 140 height 13
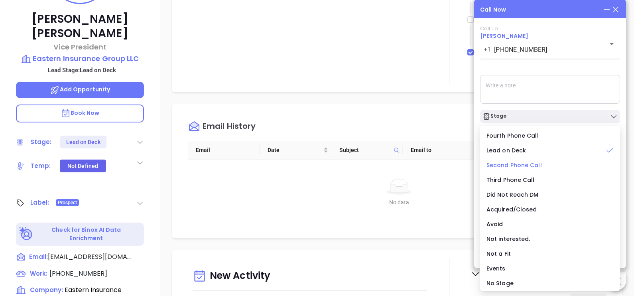
click at [503, 164] on span "Second Phone Call" at bounding box center [514, 165] width 55 height 8
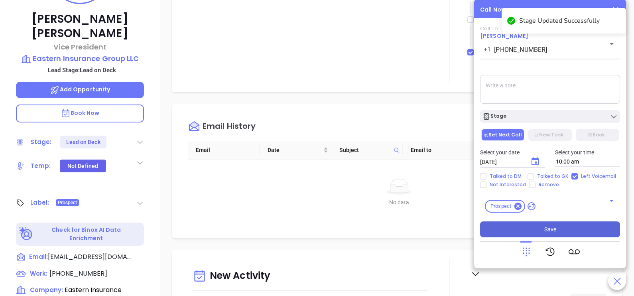
click at [549, 228] on span "Save" at bounding box center [550, 229] width 12 height 9
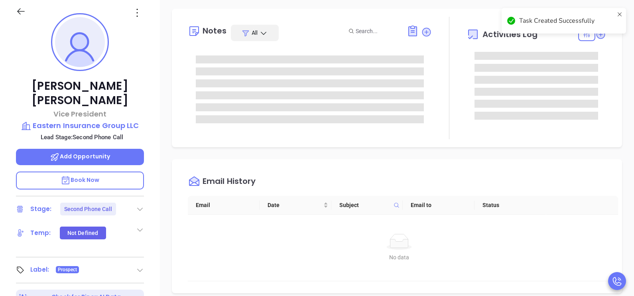
scroll to position [99, 0]
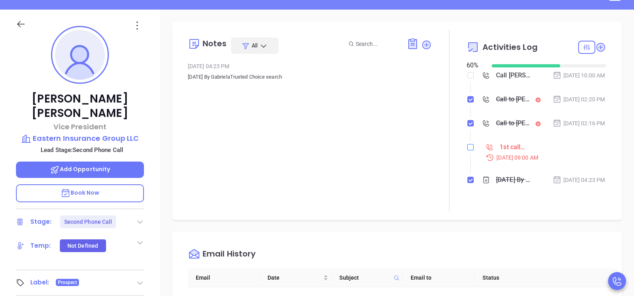
click at [467, 150] on input "checkbox" at bounding box center [470, 147] width 6 height 6
checkbox input "true"
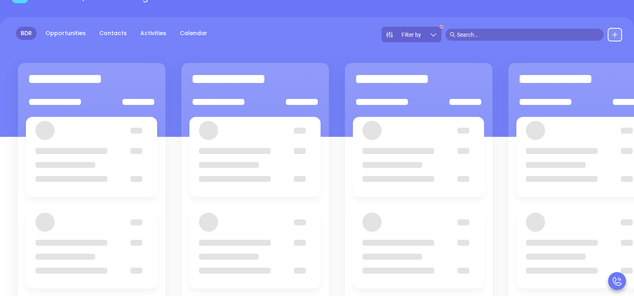
scroll to position [39, 0]
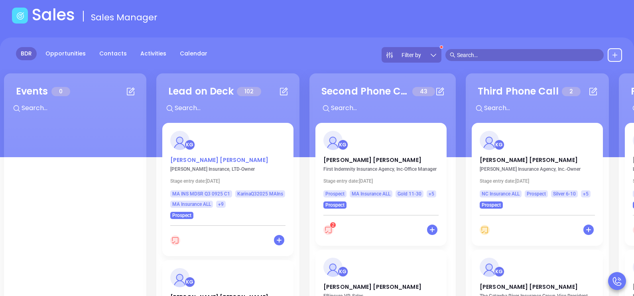
click at [187, 160] on p "[PERSON_NAME]" at bounding box center [227, 158] width 115 height 4
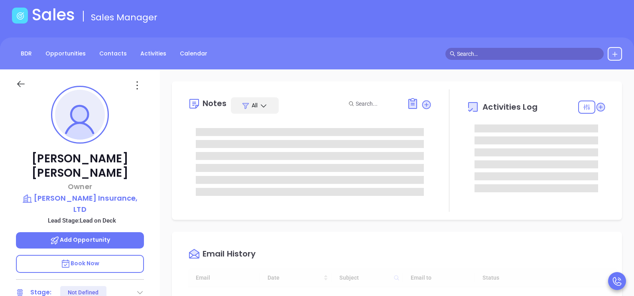
type input "[DATE]"
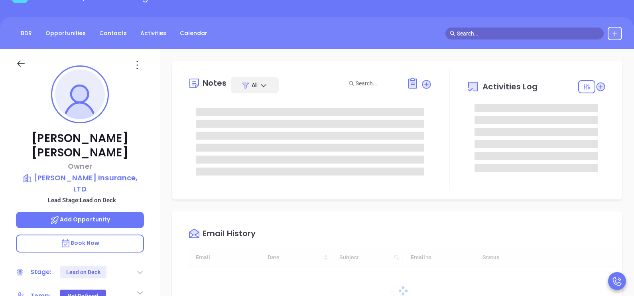
type input "[PERSON_NAME]"
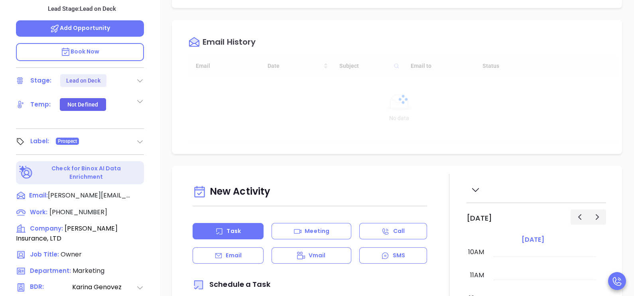
scroll to position [279, 0]
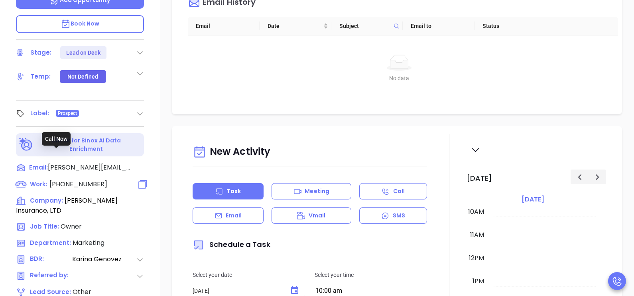
click at [70, 179] on span "[PHONE_NUMBER]" at bounding box center [78, 183] width 58 height 9
type input "[PHONE_NUMBER]"
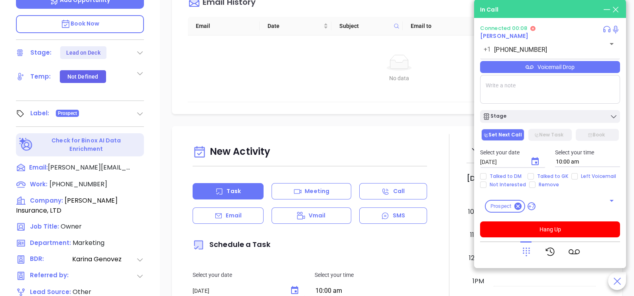
drag, startPoint x: 213, startPoint y: 104, endPoint x: 321, endPoint y: 54, distance: 119.5
click at [321, 54] on div "Email History Email Date Subject Email to Status No data No data" at bounding box center [397, 47] width 450 height 134
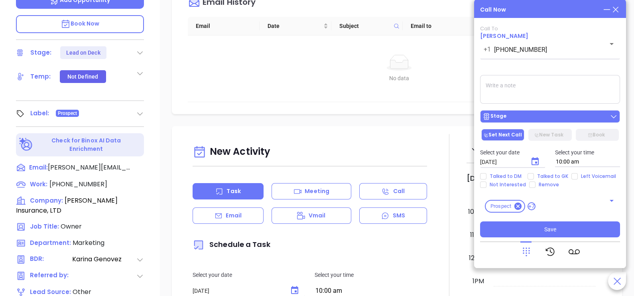
click at [536, 116] on div "Stage" at bounding box center [550, 116] width 135 height 8
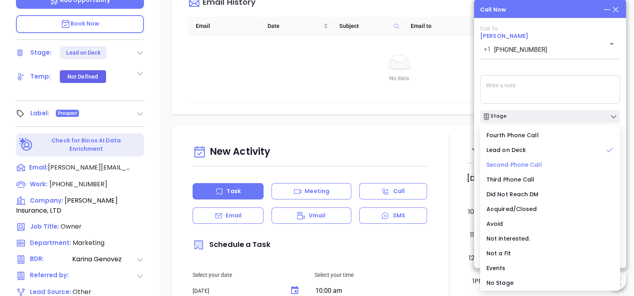
click at [515, 162] on span "Second Phone Call" at bounding box center [514, 165] width 55 height 8
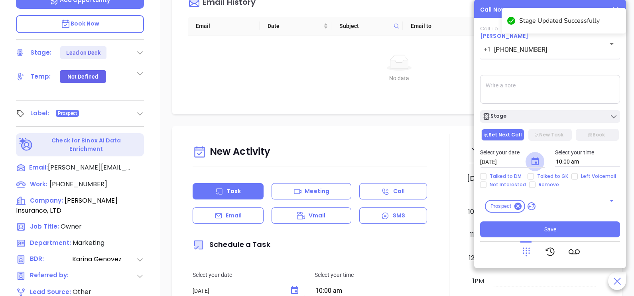
click at [534, 163] on icon "Choose date, selected date is Sep 30, 2025" at bounding box center [535, 162] width 10 height 10
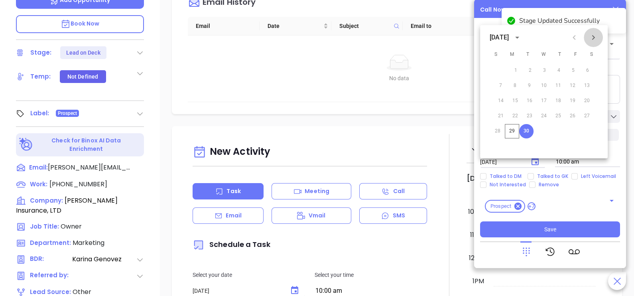
click at [595, 32] on button "Next month" at bounding box center [593, 37] width 19 height 19
click at [545, 67] on button "1" at bounding box center [546, 70] width 14 height 14
type input "[DATE]"
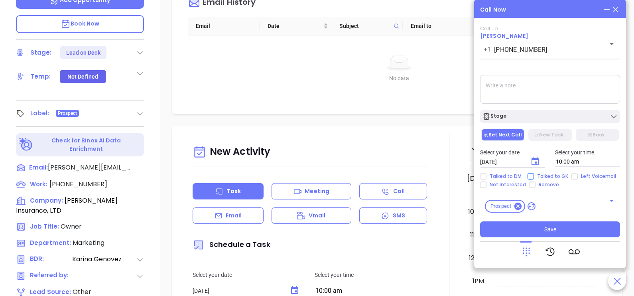
click at [542, 177] on span "Talked to GK" at bounding box center [552, 176] width 37 height 6
click at [534, 177] on input "Talked to GK" at bounding box center [531, 176] width 6 height 6
checkbox input "true"
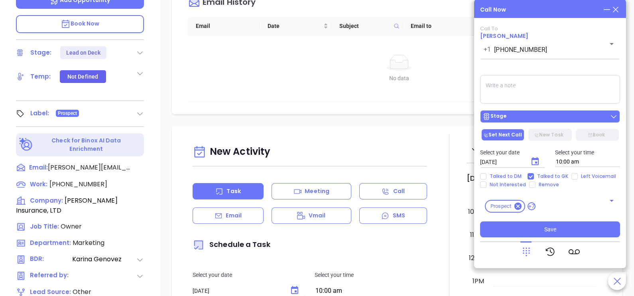
click at [559, 119] on div "Stage" at bounding box center [550, 116] width 135 height 8
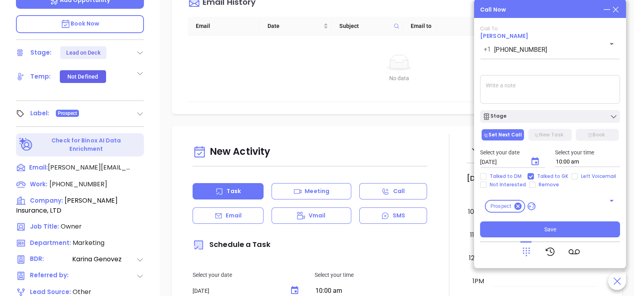
click at [581, 88] on textarea at bounding box center [550, 89] width 140 height 29
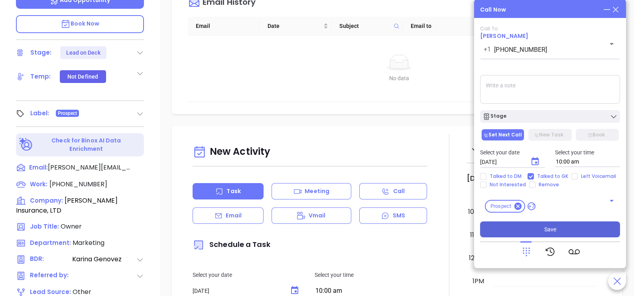
click at [554, 227] on span "Save" at bounding box center [550, 229] width 12 height 9
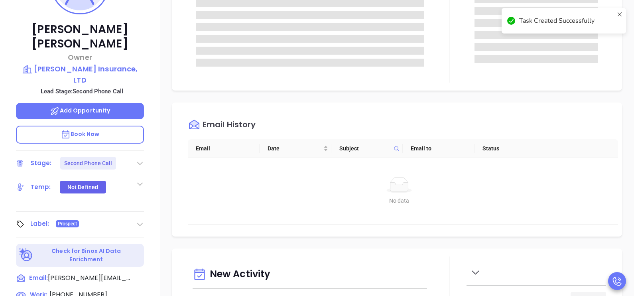
scroll to position [120, 0]
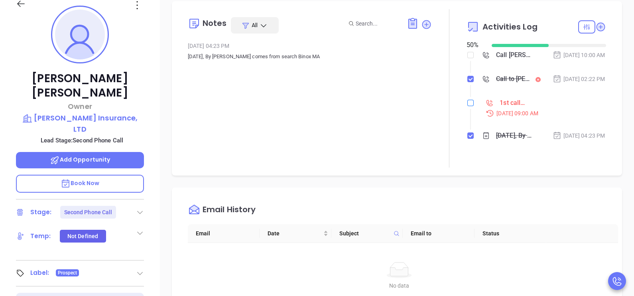
click at [467, 107] on label at bounding box center [470, 102] width 6 height 9
click at [467, 106] on input "checkbox" at bounding box center [470, 103] width 6 height 6
checkbox input "true"
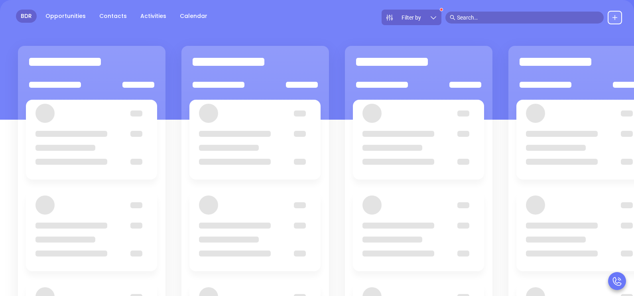
scroll to position [39, 0]
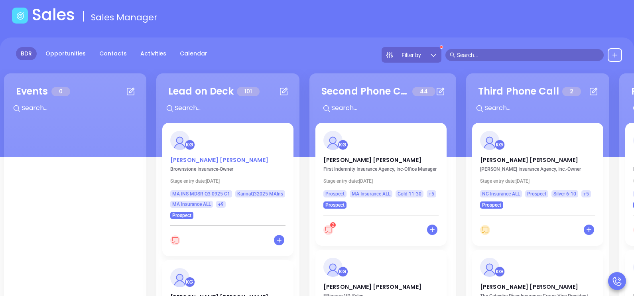
click at [201, 160] on p "[PERSON_NAME]" at bounding box center [227, 158] width 115 height 4
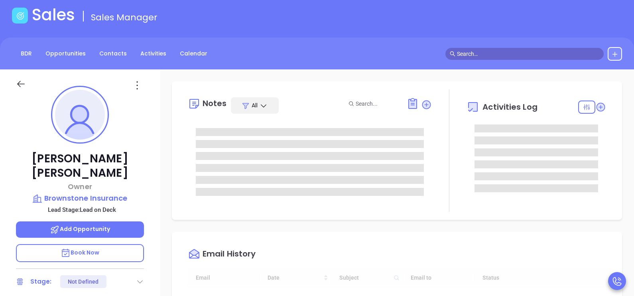
type input "[DATE]"
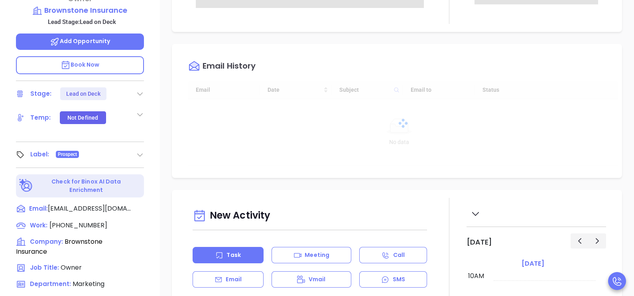
scroll to position [239, 0]
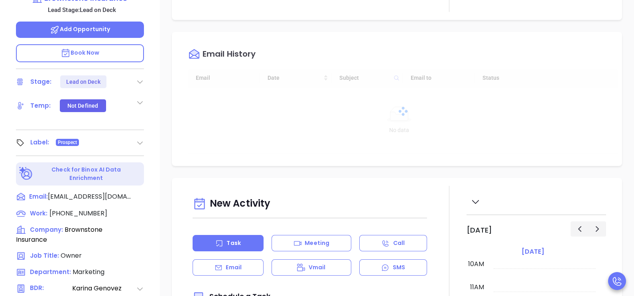
type input "[PERSON_NAME]"
click at [88, 209] on span "[PHONE_NUMBER]" at bounding box center [78, 213] width 58 height 9
type input "[PHONE_NUMBER]"
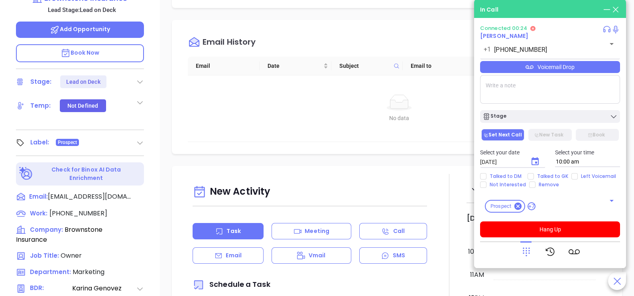
click at [528, 252] on icon at bounding box center [526, 251] width 11 height 11
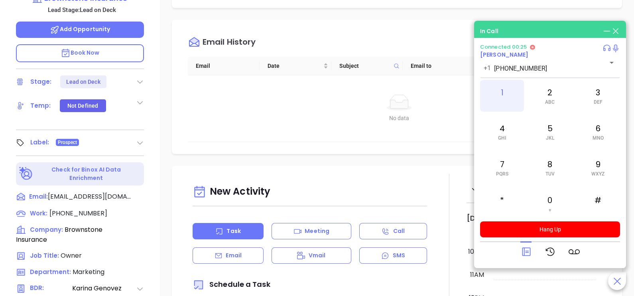
click at [508, 94] on div "1" at bounding box center [502, 96] width 44 height 32
click at [603, 207] on div "#" at bounding box center [598, 203] width 44 height 32
click at [612, 126] on div "6 MNO" at bounding box center [598, 132] width 44 height 32
click at [525, 253] on icon at bounding box center [526, 251] width 11 height 11
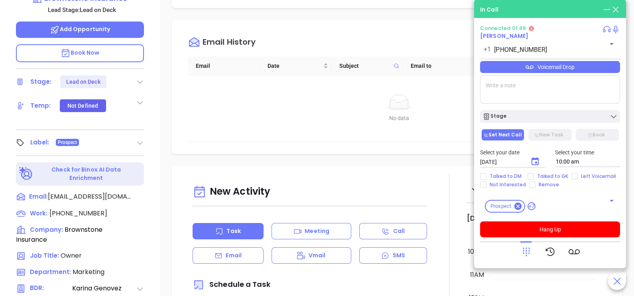
click at [597, 71] on div "Voicemail Drop" at bounding box center [550, 67] width 140 height 12
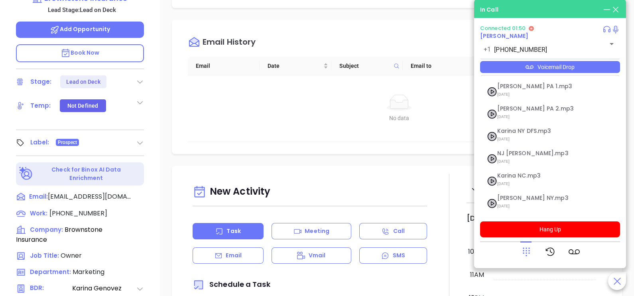
scroll to position [87, 0]
click at [515, 202] on span "[DATE] at 11:12 AM" at bounding box center [540, 207] width 86 height 10
checkbox input "true"
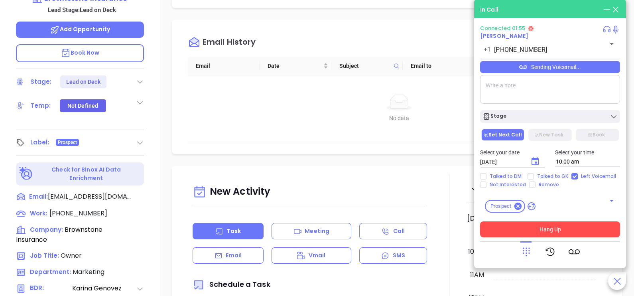
click at [542, 224] on button "Hang Up" at bounding box center [550, 229] width 140 height 16
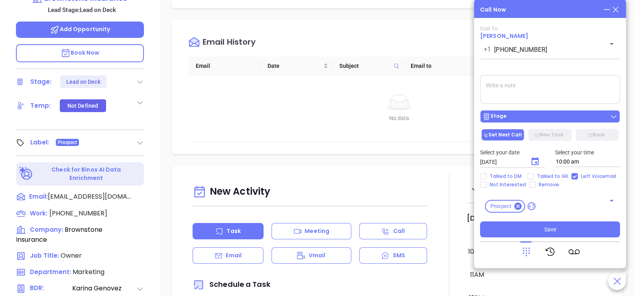
click at [530, 117] on div "Stage" at bounding box center [550, 116] width 135 height 8
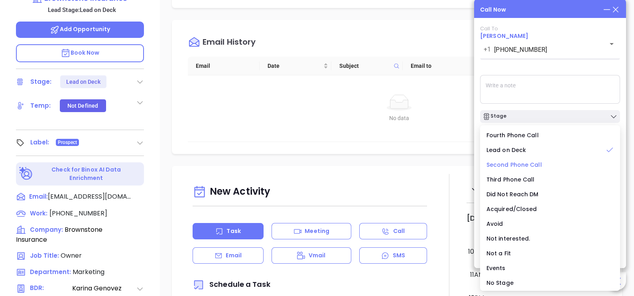
click at [522, 167] on span "Second Phone Call" at bounding box center [514, 165] width 55 height 8
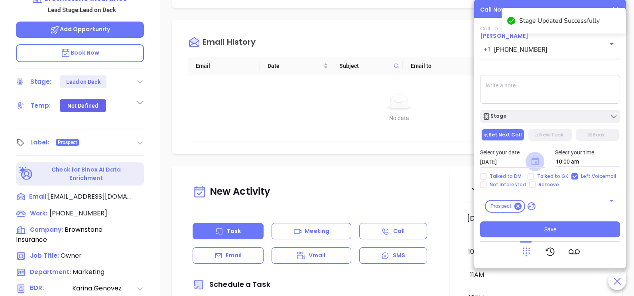
click at [532, 164] on icon "Choose date, selected date is Sep 30, 2025" at bounding box center [535, 161] width 7 height 8
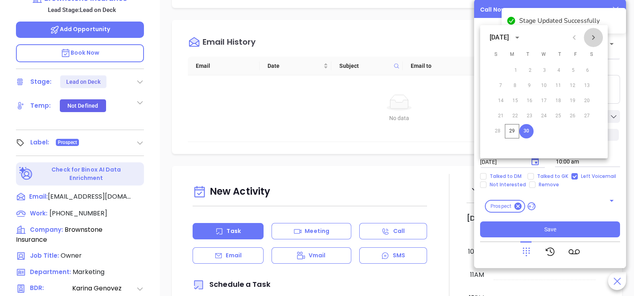
click at [595, 34] on icon "Next month" at bounding box center [594, 38] width 10 height 10
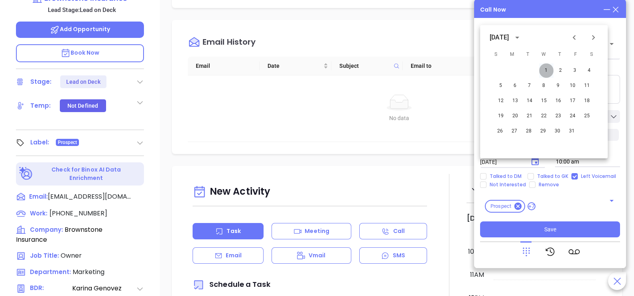
click at [548, 68] on button "1" at bounding box center [546, 70] width 14 height 14
type input "[DATE]"
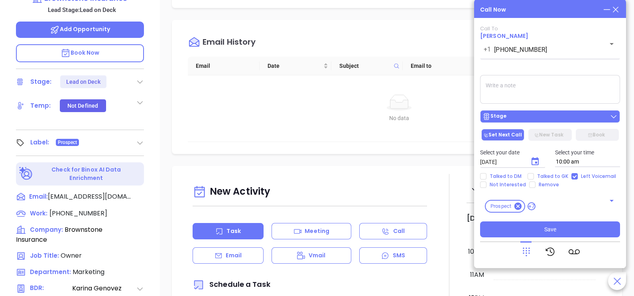
click at [556, 120] on div "Stage" at bounding box center [550, 116] width 135 height 8
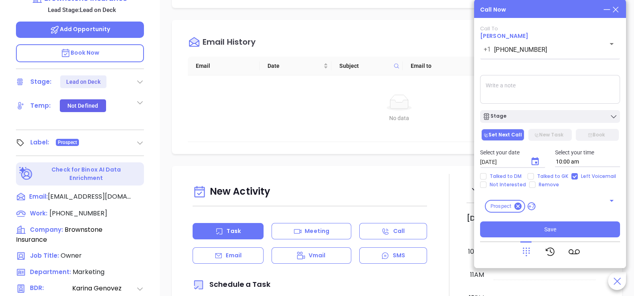
click at [562, 101] on textarea at bounding box center [550, 89] width 140 height 29
click at [545, 88] on textarea at bounding box center [550, 89] width 140 height 29
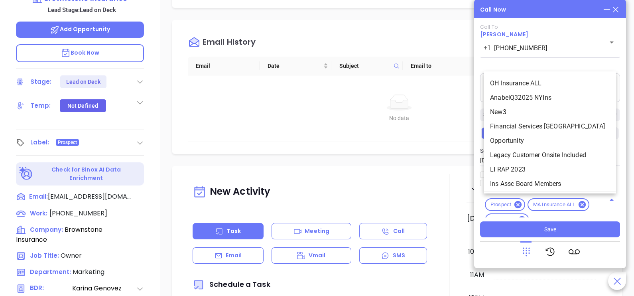
click at [554, 203] on div "Prospect MA Insurance ALL Gold 11-30 MA INS MDSR Q3 0925 C1 Insurance KarinaQ32…" at bounding box center [550, 205] width 140 height 24
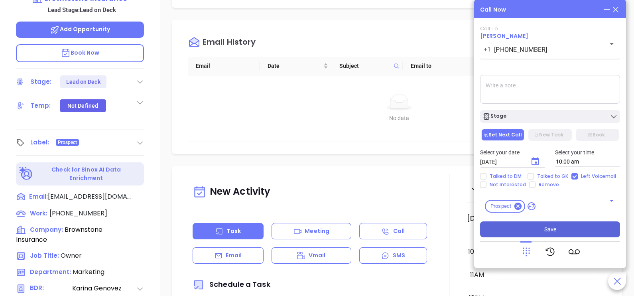
click at [538, 223] on button "Save" at bounding box center [550, 229] width 140 height 16
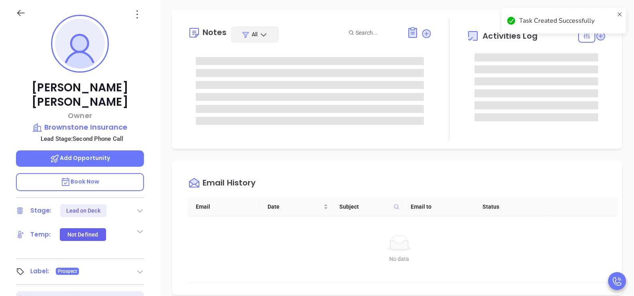
scroll to position [0, 0]
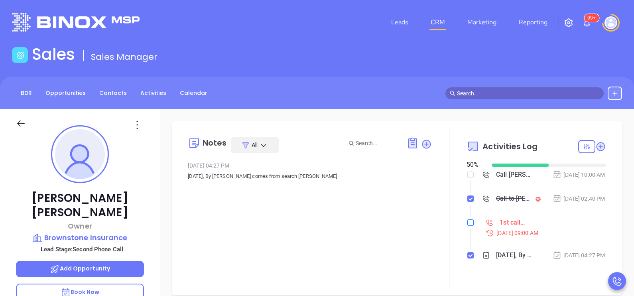
click at [467, 226] on input "checkbox" at bounding box center [470, 222] width 6 height 6
checkbox input "true"
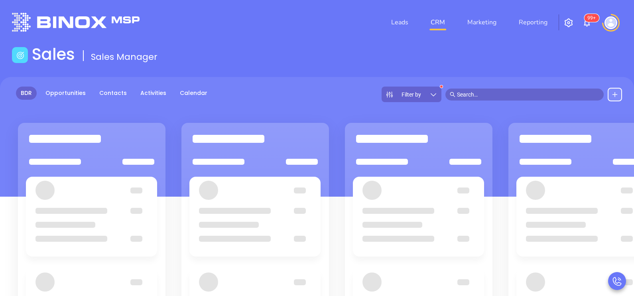
scroll to position [39, 0]
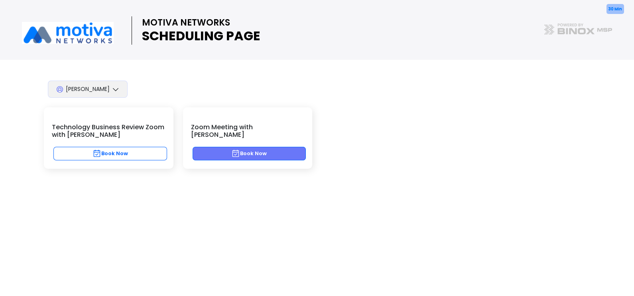
click at [295, 147] on button "Book Now" at bounding box center [250, 154] width 114 height 14
